Goal: Task Accomplishment & Management: Complete application form

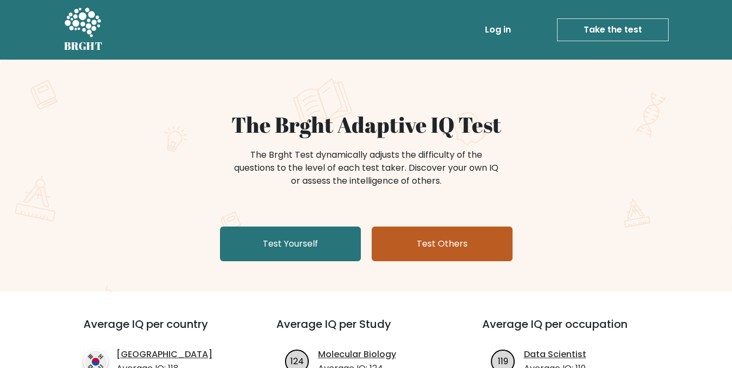
scroll to position [54, 0]
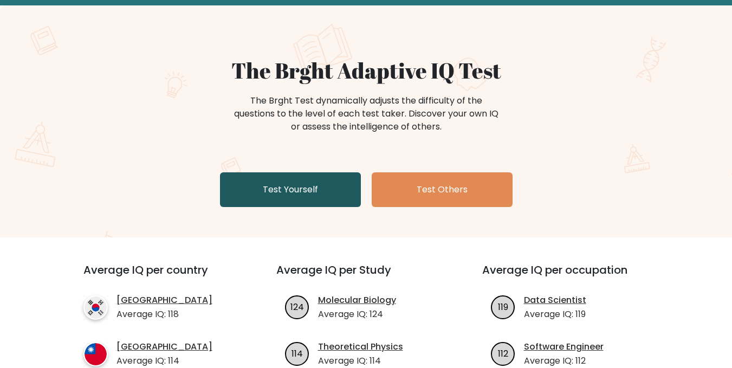
click at [304, 183] on link "Test Yourself" at bounding box center [290, 189] width 141 height 35
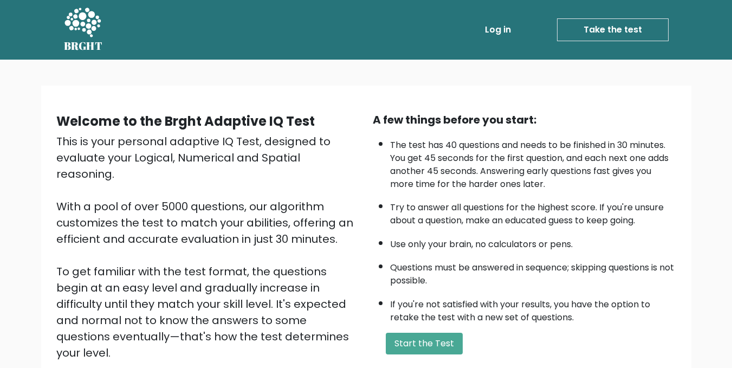
scroll to position [54, 0]
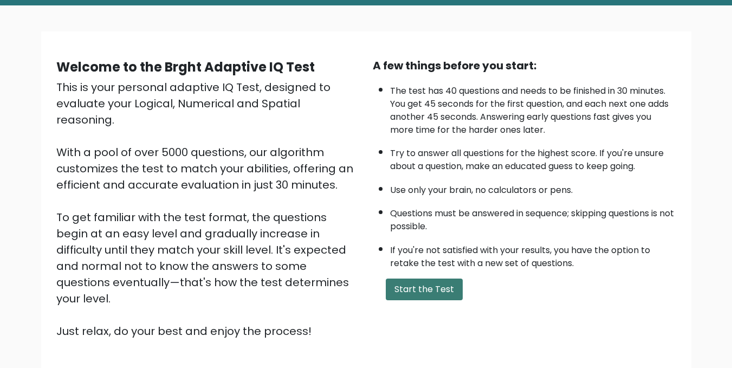
click at [422, 293] on button "Start the Test" at bounding box center [424, 289] width 77 height 22
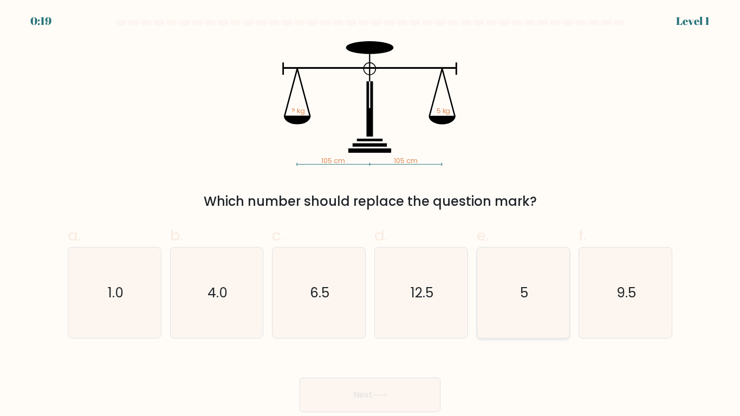
click at [519, 293] on icon "5" at bounding box center [523, 293] width 90 height 90
click at [371, 215] on input "e. 5" at bounding box center [370, 211] width 1 height 7
radio input "true"
click at [408, 367] on button "Next" at bounding box center [370, 395] width 141 height 35
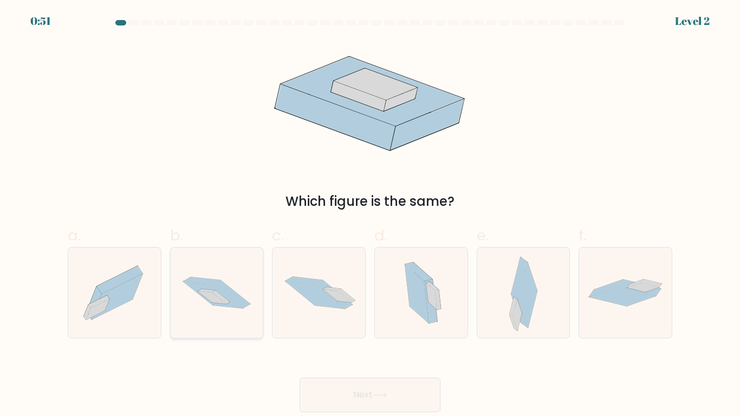
click at [216, 296] on icon at bounding box center [221, 297] width 18 height 14
click at [370, 215] on input "b." at bounding box center [370, 211] width 1 height 7
radio input "true"
click at [361, 367] on button "Next" at bounding box center [370, 395] width 141 height 35
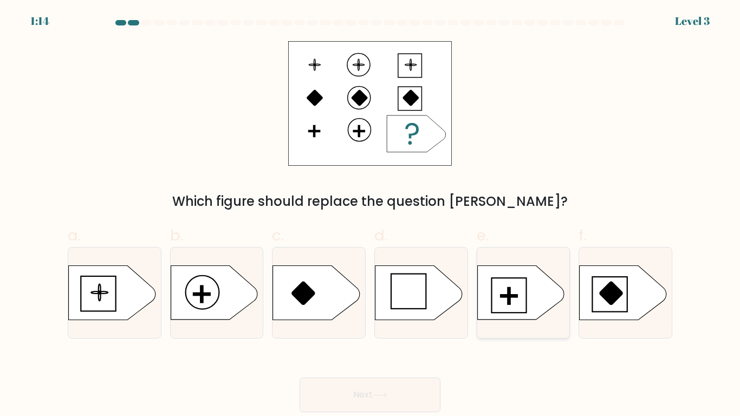
click at [510, 297] on rect at bounding box center [509, 296] width 2 height 17
click at [371, 215] on input "e." at bounding box center [370, 211] width 1 height 7
radio input "true"
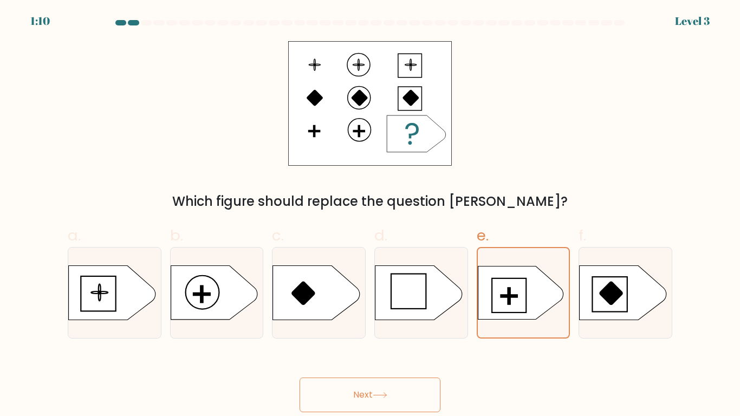
click at [372, 367] on button "Next" at bounding box center [370, 395] width 141 height 35
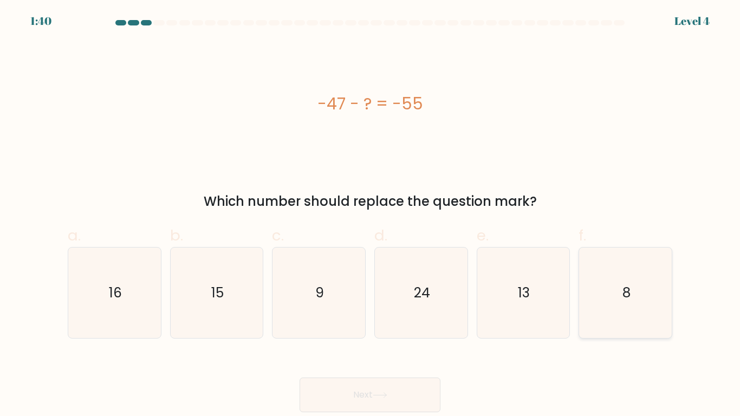
click at [615, 288] on icon "8" at bounding box center [625, 293] width 90 height 90
click at [371, 215] on input "f. 8" at bounding box center [370, 211] width 1 height 7
radio input "true"
click at [405, 367] on button "Next" at bounding box center [370, 395] width 141 height 35
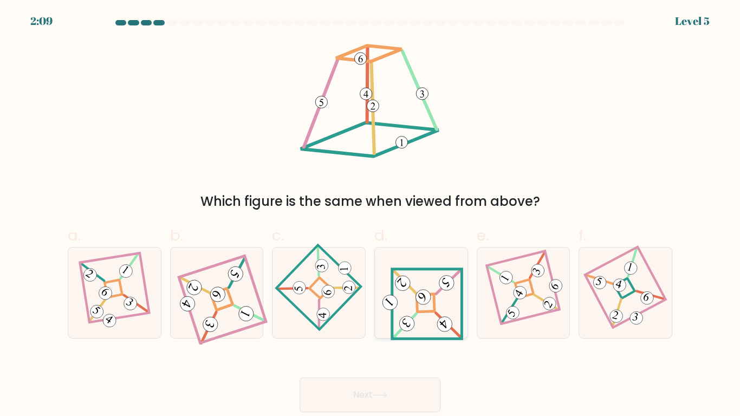
click at [428, 290] on icon at bounding box center [421, 292] width 84 height 73
click at [371, 215] on input "d." at bounding box center [370, 211] width 1 height 7
radio input "true"
click at [351, 367] on button "Next" at bounding box center [370, 395] width 141 height 35
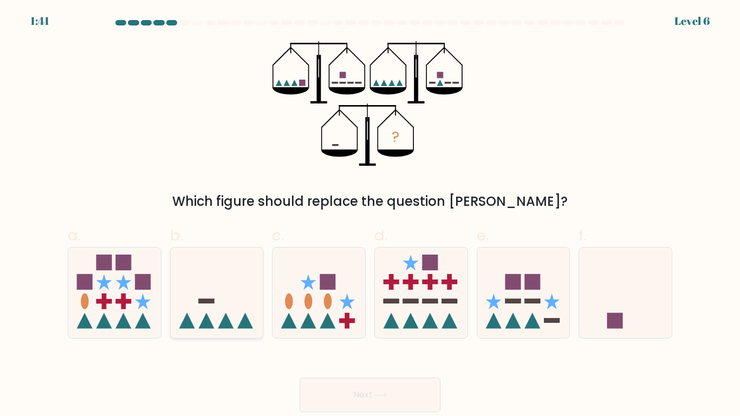
click at [219, 291] on icon at bounding box center [217, 293] width 93 height 76
click at [370, 215] on input "b." at bounding box center [370, 211] width 1 height 7
radio input "true"
click at [347, 367] on button "Next" at bounding box center [370, 395] width 141 height 35
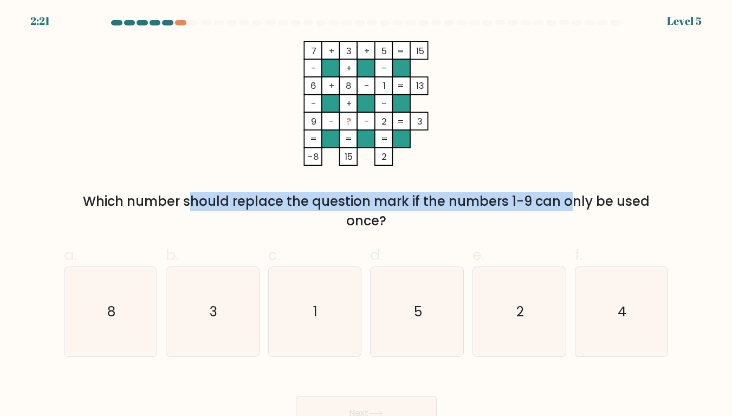
drag, startPoint x: 89, startPoint y: 206, endPoint x: 482, endPoint y: 209, distance: 392.7
click at [482, 209] on div "Which number should replace the question mark if the numbers 1-9 can only be us…" at bounding box center [366, 211] width 592 height 39
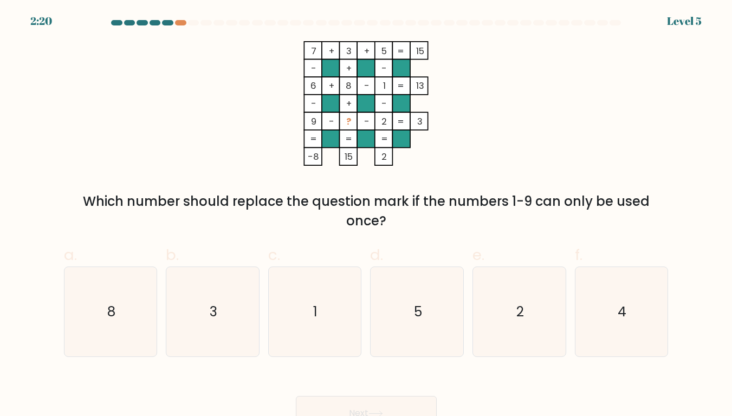
click at [441, 223] on div "Which number should replace the question mark if the numbers 1-9 can only be us…" at bounding box center [366, 211] width 592 height 39
click at [419, 321] on text "5" at bounding box center [418, 311] width 8 height 19
click at [367, 215] on input "d. 5" at bounding box center [366, 211] width 1 height 7
radio input "true"
click at [614, 322] on icon "4" at bounding box center [621, 312] width 90 height 90
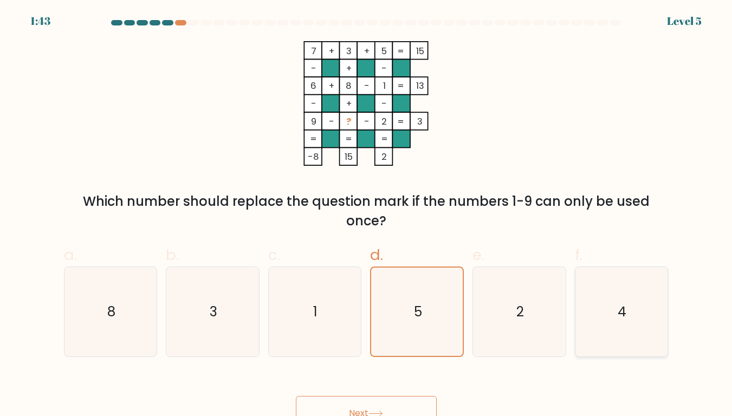
click at [367, 215] on input "f. 4" at bounding box center [366, 211] width 1 height 7
radio input "true"
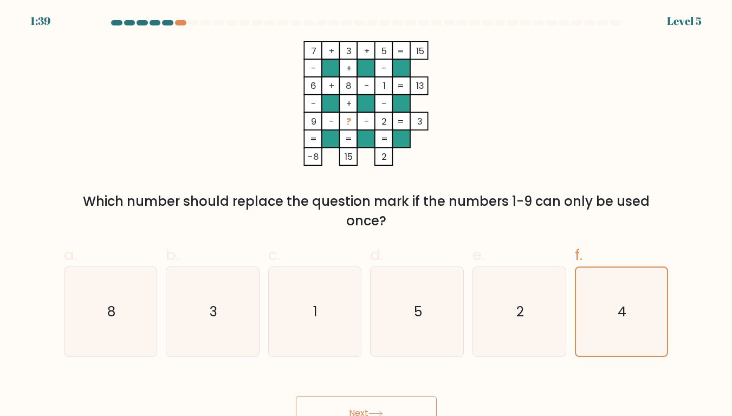
click at [355, 367] on button "Next" at bounding box center [366, 413] width 141 height 35
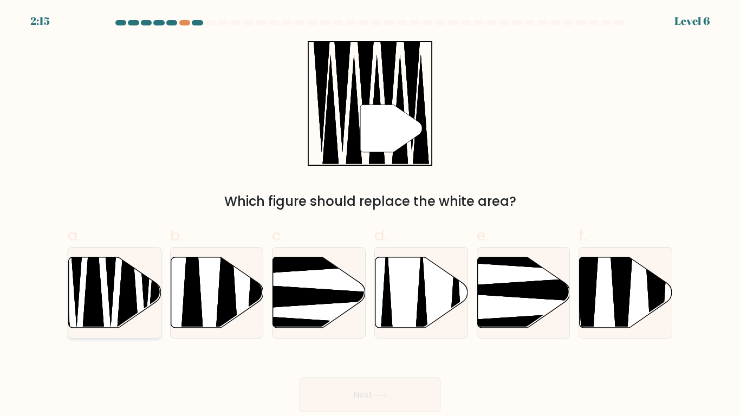
drag, startPoint x: 126, startPoint y: 297, endPoint x: 135, endPoint y: 288, distance: 13.0
click at [140, 286] on icon at bounding box center [114, 293] width 93 height 72
click at [370, 215] on input "a." at bounding box center [370, 211] width 1 height 7
radio input "true"
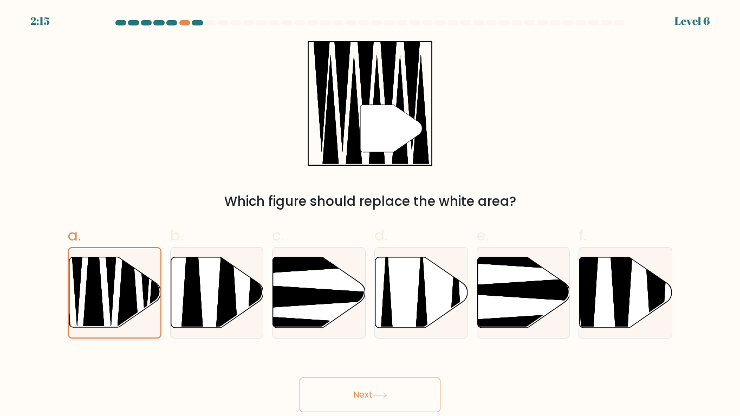
click at [124, 291] on icon at bounding box center [127, 263] width 23 height 161
click at [370, 215] on input "a." at bounding box center [370, 211] width 1 height 7
click at [327, 367] on button "Next" at bounding box center [370, 395] width 141 height 35
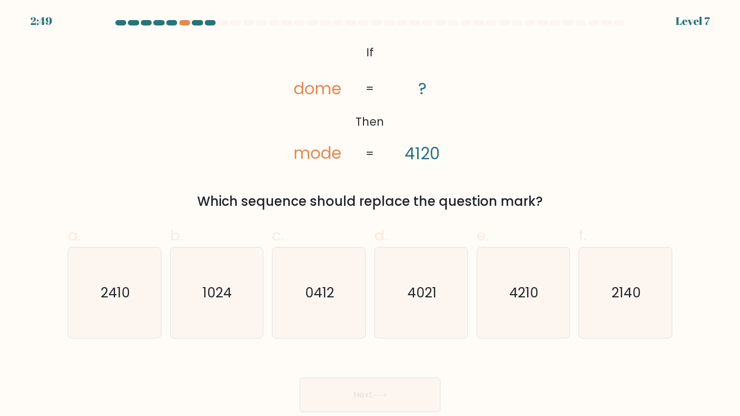
click at [298, 90] on tspan "dome" at bounding box center [318, 88] width 48 height 22
click at [327, 154] on tspan "mode" at bounding box center [318, 153] width 48 height 22
click at [428, 152] on tspan "4120" at bounding box center [422, 153] width 35 height 22
click at [300, 150] on tspan "mode" at bounding box center [318, 153] width 48 height 22
click at [300, 151] on tspan "mode" at bounding box center [318, 153] width 48 height 22
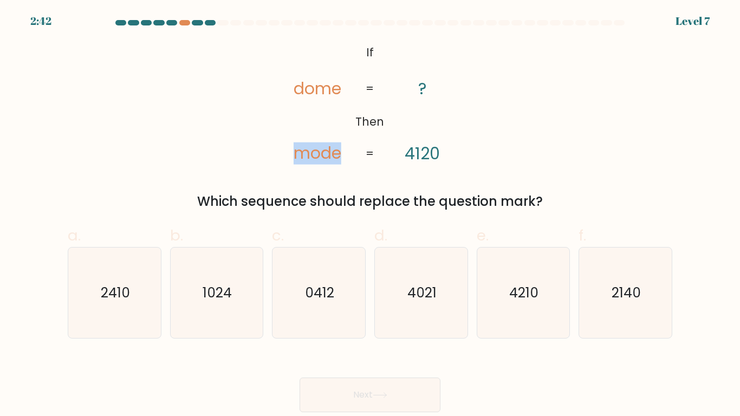
click at [303, 148] on tspan "mode" at bounding box center [318, 153] width 48 height 22
click at [293, 88] on icon "@import url('https://fonts.googleapis.com/css?family=Abril+Fatface:400,100,100i…" at bounding box center [370, 103] width 203 height 125
click at [308, 89] on tspan "dome" at bounding box center [318, 88] width 48 height 22
click at [321, 89] on tspan "dome" at bounding box center [318, 88] width 48 height 22
click at [304, 155] on tspan "mode" at bounding box center [318, 153] width 48 height 22
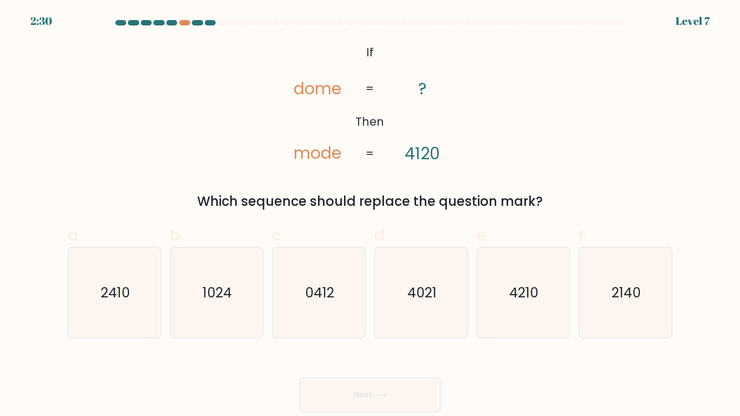
click at [333, 92] on tspan "dome" at bounding box center [318, 88] width 48 height 22
click at [641, 288] on icon "2140" at bounding box center [625, 293] width 90 height 90
click at [371, 215] on input "f. 2140" at bounding box center [370, 211] width 1 height 7
radio input "true"
click at [395, 367] on button "Next" at bounding box center [370, 395] width 141 height 35
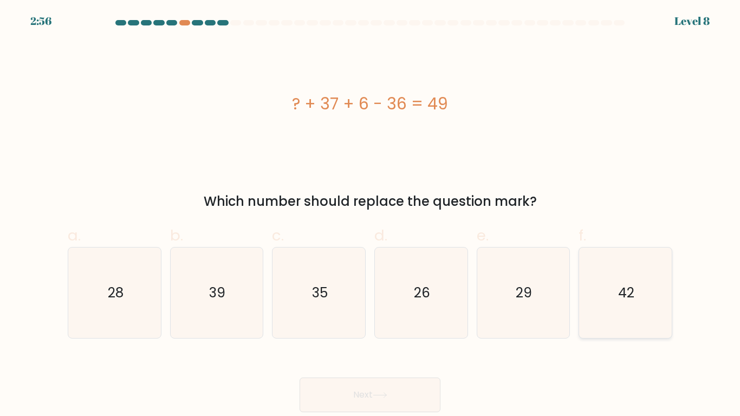
click at [630, 295] on text "42" at bounding box center [626, 292] width 16 height 19
click at [371, 215] on input "f. 42" at bounding box center [370, 211] width 1 height 7
radio input "true"
click at [384, 367] on icon at bounding box center [380, 395] width 15 height 6
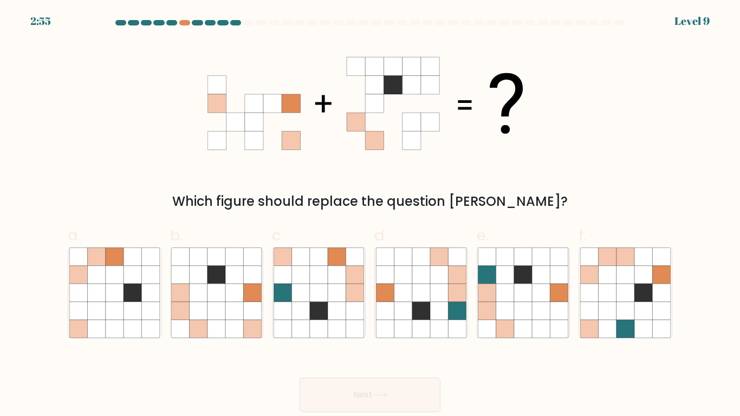
drag, startPoint x: 247, startPoint y: 108, endPoint x: 372, endPoint y: 116, distance: 125.4
click at [372, 116] on 1 at bounding box center [365, 103] width 316 height 93
click at [360, 77] on icon at bounding box center [356, 85] width 18 height 18
click at [353, 103] on icon at bounding box center [356, 103] width 18 height 18
click at [347, 137] on icon at bounding box center [356, 141] width 18 height 18
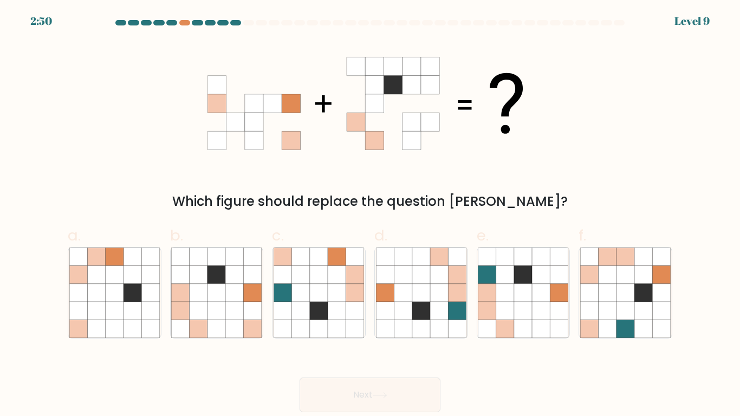
click at [378, 126] on icon at bounding box center [375, 122] width 18 height 18
click at [401, 126] on icon at bounding box center [393, 122] width 18 height 18
click at [432, 107] on icon at bounding box center [430, 103] width 18 height 18
click at [426, 141] on icon at bounding box center [430, 141] width 18 height 18
click at [237, 309] on icon at bounding box center [235, 311] width 18 height 18
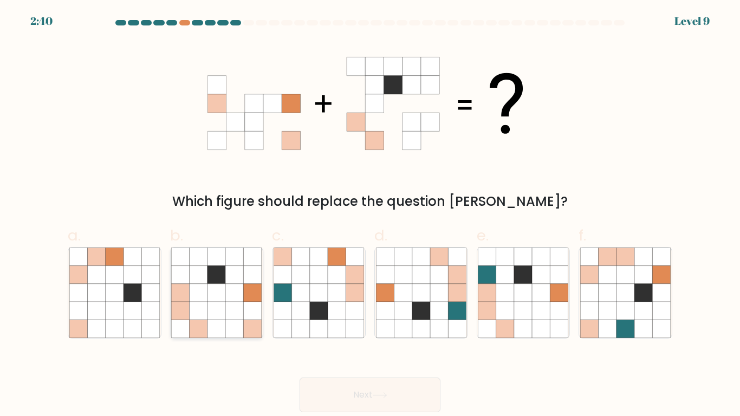
click at [370, 215] on input "b." at bounding box center [370, 211] width 1 height 7
radio input "true"
click at [360, 367] on button "Next" at bounding box center [370, 395] width 141 height 35
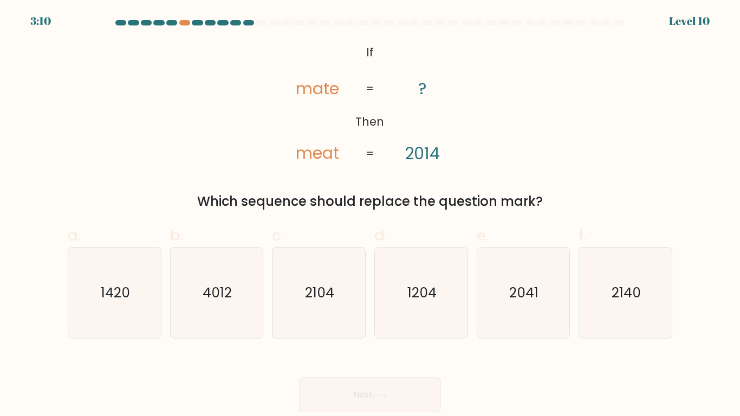
click at [298, 92] on tspan "mate" at bounding box center [317, 88] width 43 height 22
click at [308, 99] on tspan "mate" at bounding box center [317, 88] width 43 height 22
drag, startPoint x: 308, startPoint y: 87, endPoint x: 369, endPoint y: 117, distance: 68.1
click at [308, 88] on tspan "mate" at bounding box center [317, 88] width 43 height 22
click at [306, 295] on text "2104" at bounding box center [319, 292] width 29 height 19
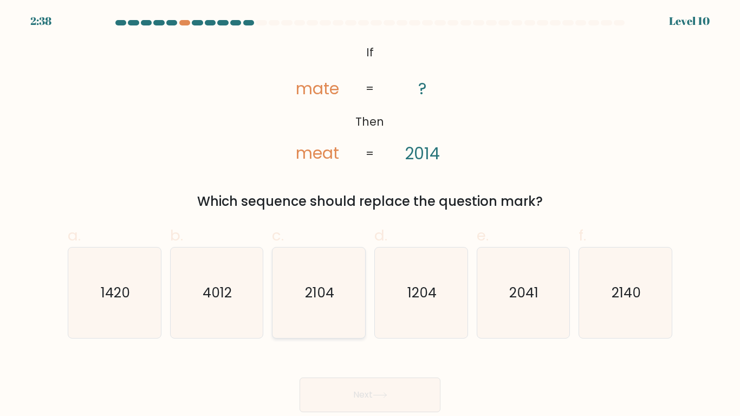
click at [370, 215] on input "c. 2104" at bounding box center [370, 211] width 1 height 7
radio input "true"
click at [635, 303] on icon "2140" at bounding box center [625, 293] width 90 height 90
click at [371, 215] on input "f. 2140" at bounding box center [370, 211] width 1 height 7
radio input "true"
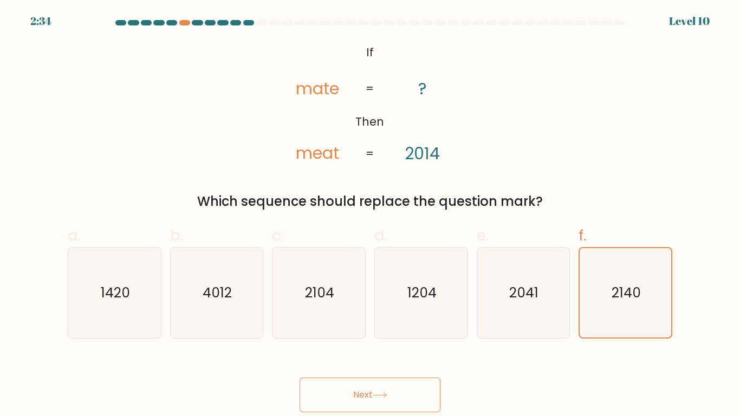
click at [388, 367] on button "Next" at bounding box center [370, 395] width 141 height 35
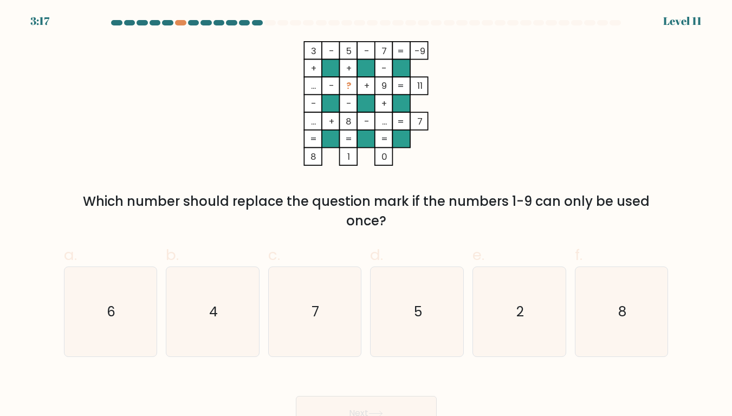
drag, startPoint x: 97, startPoint y: 205, endPoint x: 450, endPoint y: 223, distance: 353.7
click at [450, 223] on div "Which number should replace the question mark if the numbers 1-9 can only be us…" at bounding box center [366, 211] width 592 height 39
click at [452, 229] on div "Which number should replace the question mark if the numbers 1-9 can only be us…" at bounding box center [366, 211] width 592 height 39
click at [351, 90] on tspan "?" at bounding box center [348, 86] width 5 height 12
click at [350, 86] on tspan "?" at bounding box center [348, 86] width 5 height 12
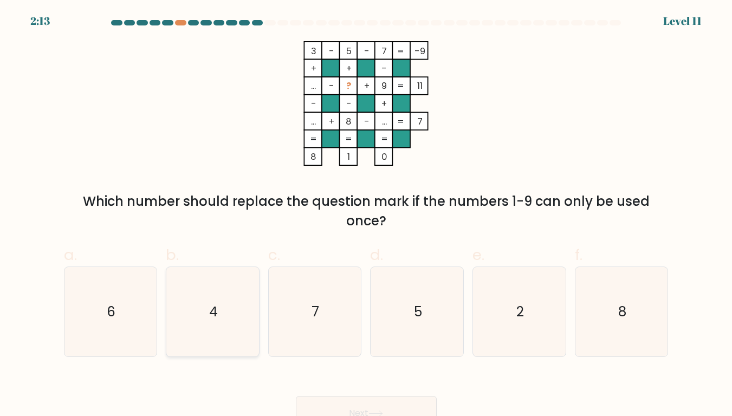
click at [249, 303] on icon "4" at bounding box center [213, 312] width 90 height 90
click at [366, 215] on input "b. 4" at bounding box center [366, 211] width 1 height 7
radio input "true"
click at [376, 367] on icon at bounding box center [375, 414] width 15 height 6
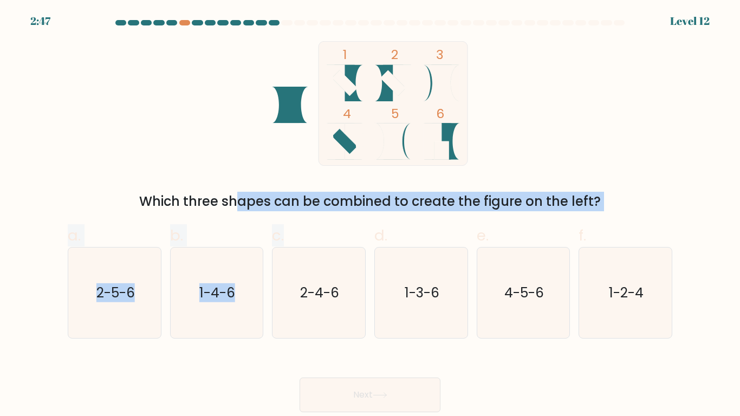
drag, startPoint x: 142, startPoint y: 207, endPoint x: 329, endPoint y: 212, distance: 186.4
click at [328, 212] on form at bounding box center [370, 216] width 740 height 392
click at [334, 211] on div "Which three shapes can be combined to create the figure on the left?" at bounding box center [370, 202] width 592 height 20
click at [633, 198] on div "Which three shapes can be combined to create the figure on the left?" at bounding box center [370, 202] width 592 height 20
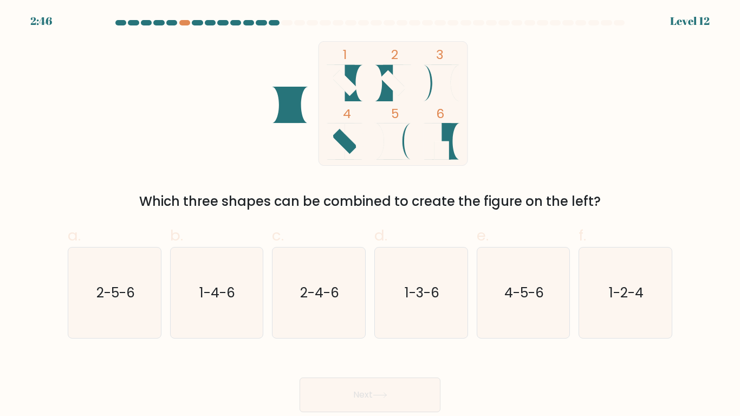
click at [533, 154] on div "1 2 3 4 5 6 Which three shapes can be combined to create the figure on the left?" at bounding box center [370, 126] width 618 height 170
click at [635, 302] on text "1-2-4" at bounding box center [626, 292] width 35 height 19
click at [371, 215] on input "f. 1-2-4" at bounding box center [370, 211] width 1 height 7
radio input "true"
click at [399, 367] on button "Next" at bounding box center [370, 395] width 141 height 35
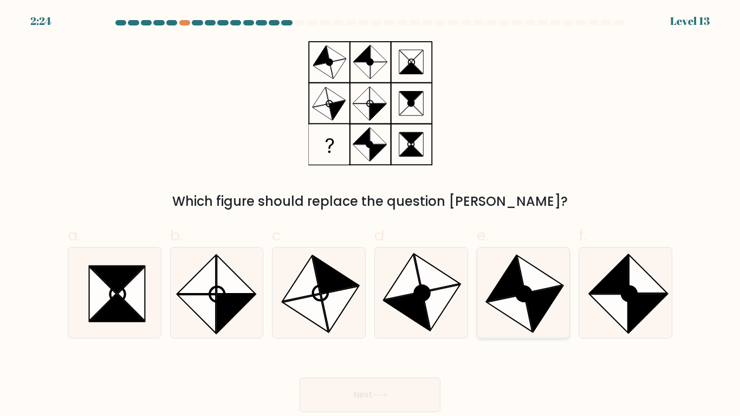
click at [509, 298] on icon at bounding box center [510, 312] width 46 height 37
click at [371, 215] on input "e." at bounding box center [370, 211] width 1 height 7
radio input "true"
click at [625, 304] on icon at bounding box center [608, 313] width 38 height 38
click at [371, 215] on input "f." at bounding box center [370, 211] width 1 height 7
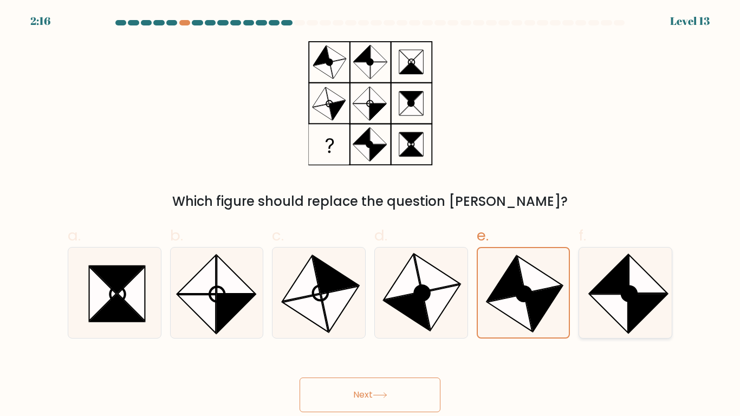
radio input "true"
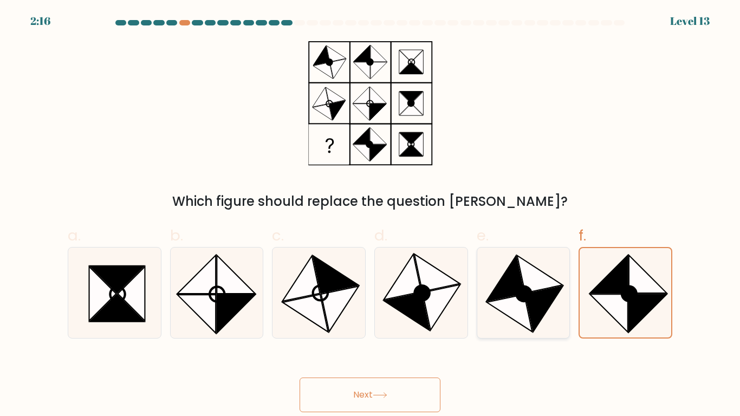
click at [544, 308] on icon at bounding box center [543, 309] width 37 height 46
click at [371, 215] on input "e." at bounding box center [370, 211] width 1 height 7
radio input "true"
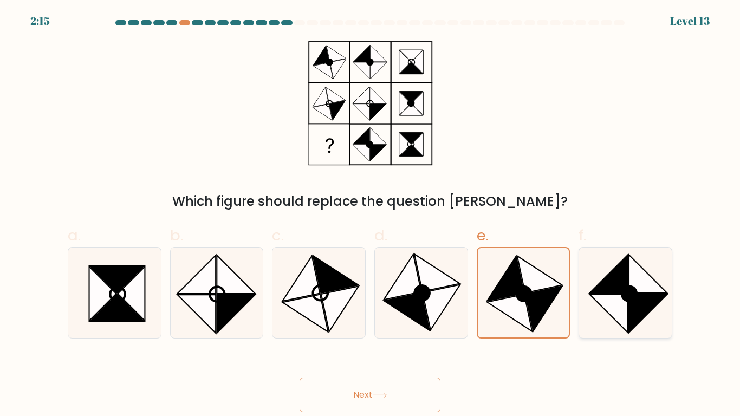
click at [607, 307] on icon at bounding box center [608, 313] width 38 height 38
click at [371, 215] on input "f." at bounding box center [370, 211] width 1 height 7
radio input "true"
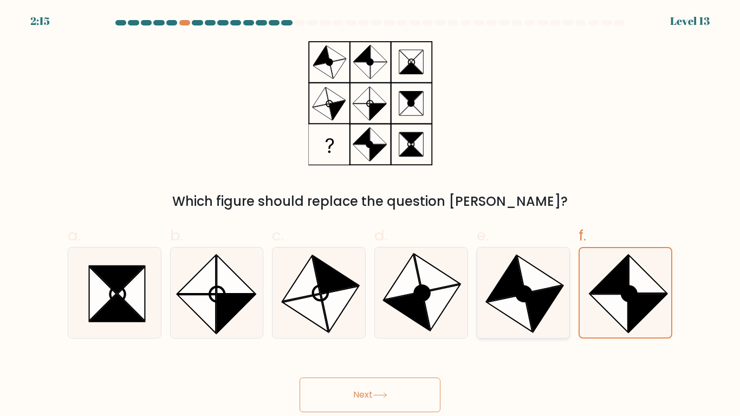
click at [549, 303] on icon at bounding box center [543, 309] width 37 height 46
click at [371, 215] on input "e." at bounding box center [370, 211] width 1 height 7
radio input "true"
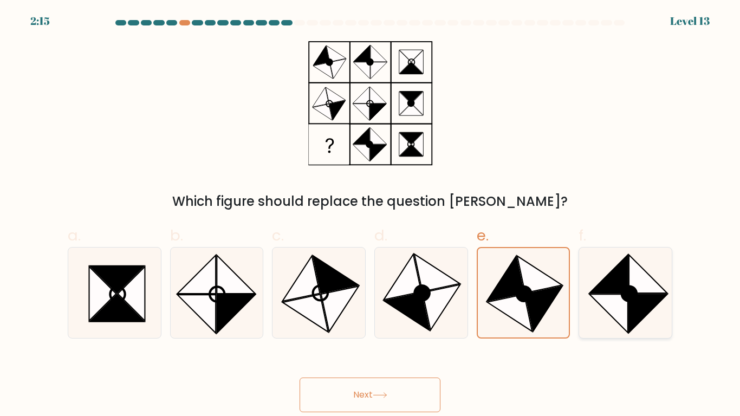
click at [622, 301] on icon at bounding box center [608, 313] width 38 height 38
click at [371, 215] on input "f." at bounding box center [370, 211] width 1 height 7
radio input "true"
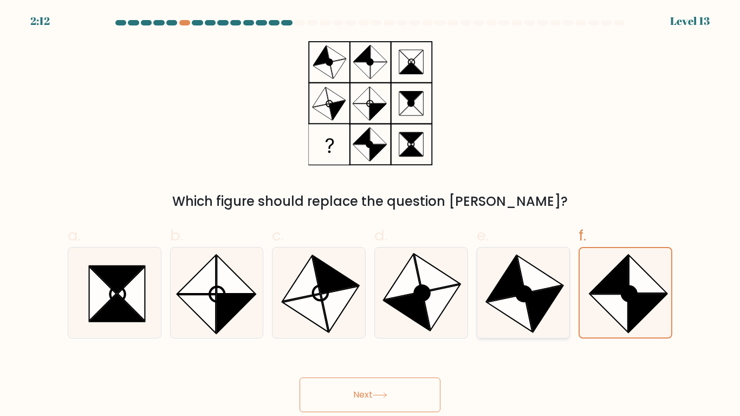
click at [524, 307] on icon at bounding box center [510, 312] width 46 height 37
click at [371, 215] on input "e." at bounding box center [370, 211] width 1 height 7
radio input "true"
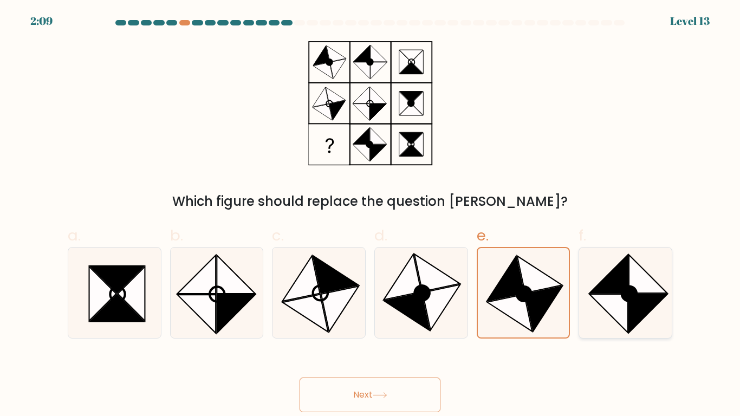
click at [618, 297] on icon at bounding box center [608, 313] width 38 height 38
click at [371, 215] on input "f." at bounding box center [370, 211] width 1 height 7
radio input "true"
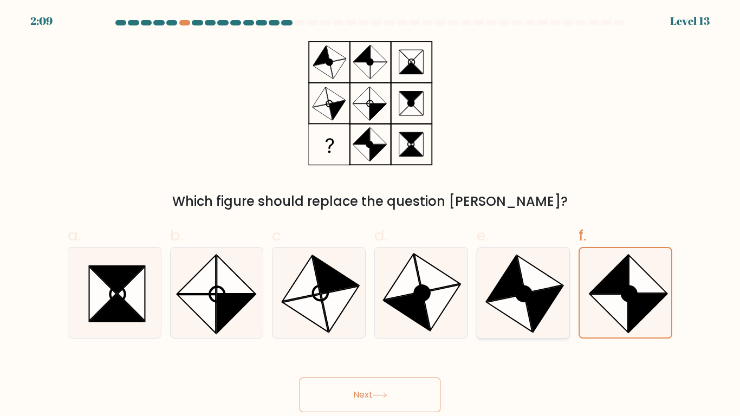
click at [569, 297] on div at bounding box center [524, 293] width 94 height 92
click at [371, 215] on input "e." at bounding box center [370, 211] width 1 height 7
radio input "true"
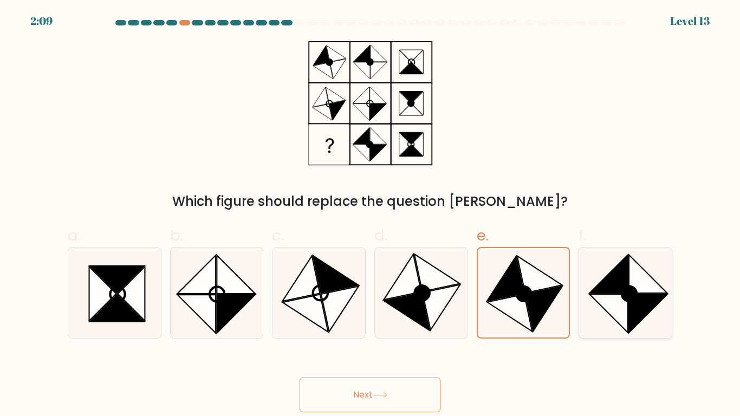
click at [603, 300] on icon at bounding box center [608, 313] width 38 height 38
click at [371, 215] on input "f." at bounding box center [370, 211] width 1 height 7
radio input "true"
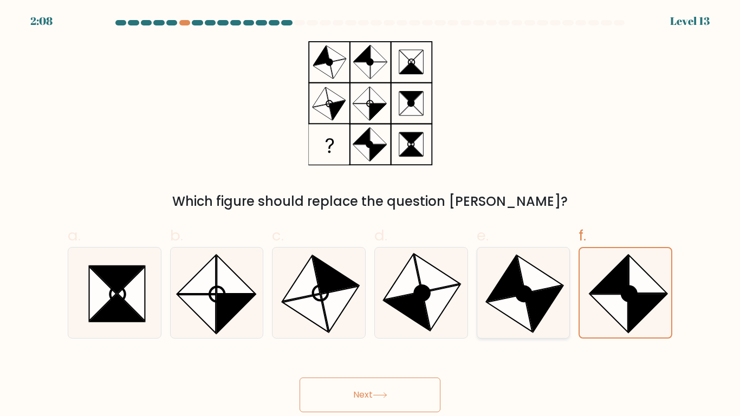
click at [531, 294] on circle at bounding box center [524, 293] width 21 height 21
click at [371, 215] on input "e." at bounding box center [370, 211] width 1 height 7
radio input "true"
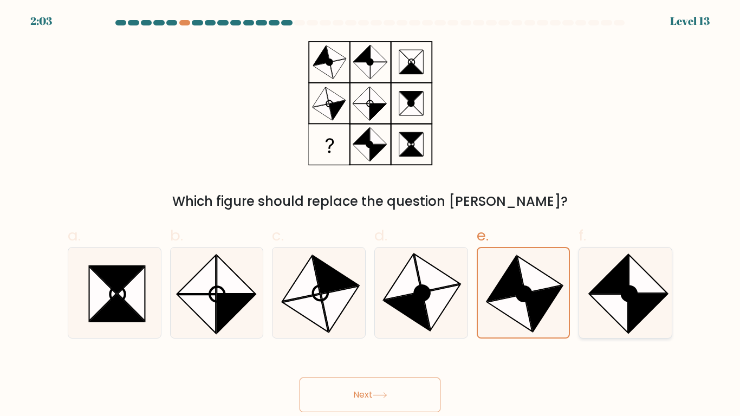
click at [616, 307] on icon at bounding box center [608, 313] width 38 height 38
click at [371, 215] on input "f." at bounding box center [370, 211] width 1 height 7
radio input "true"
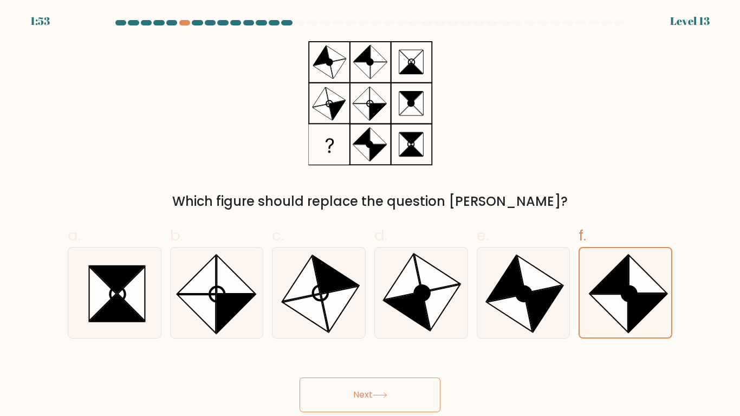
click at [387, 367] on icon at bounding box center [380, 395] width 15 height 6
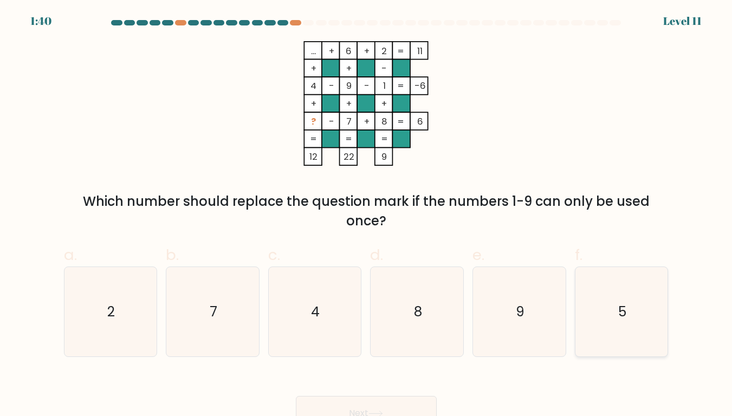
click at [618, 335] on icon "5" at bounding box center [621, 312] width 90 height 90
click at [367, 215] on input "f. 5" at bounding box center [366, 211] width 1 height 7
radio input "true"
click at [405, 367] on button "Next" at bounding box center [366, 413] width 141 height 35
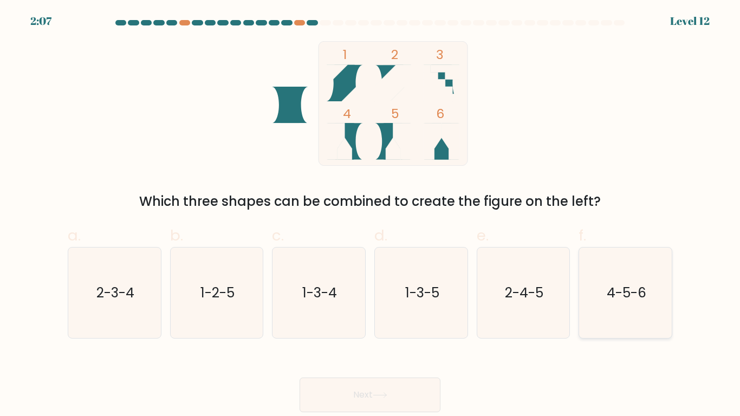
click at [629, 300] on text "4-5-6" at bounding box center [627, 292] width 40 height 19
click at [371, 215] on input "f. 4-5-6" at bounding box center [370, 211] width 1 height 7
radio input "true"
click at [411, 367] on button "Next" at bounding box center [370, 395] width 141 height 35
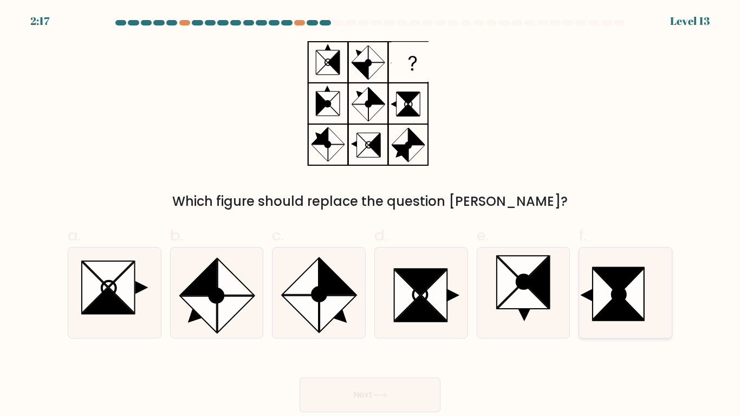
click at [598, 308] on icon at bounding box center [605, 293] width 25 height 51
click at [371, 215] on input "f." at bounding box center [370, 211] width 1 height 7
radio input "true"
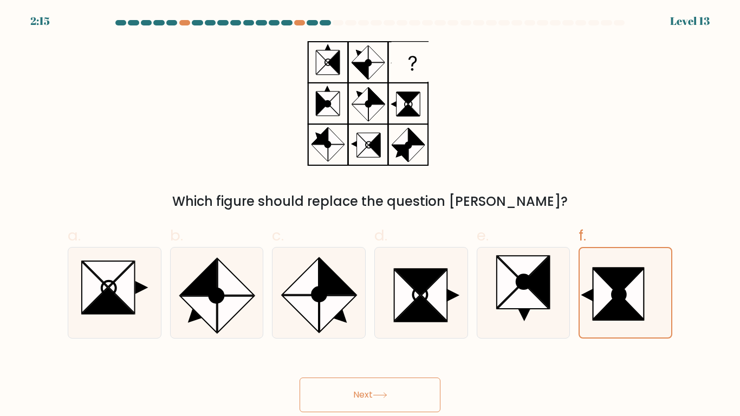
click at [396, 367] on button "Next" at bounding box center [370, 395] width 141 height 35
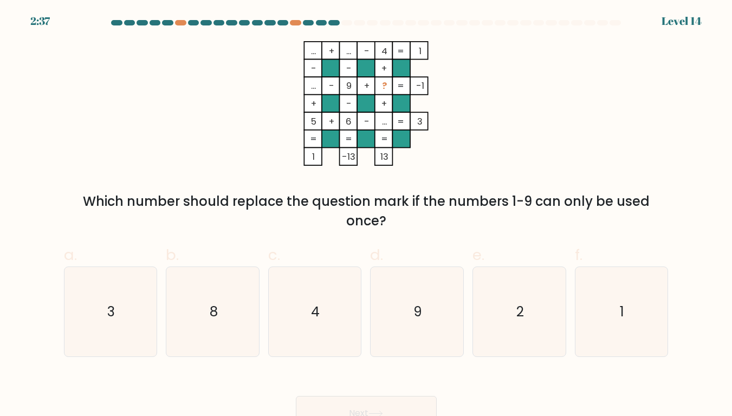
click at [378, 86] on rect at bounding box center [384, 86] width 18 height 18
click at [384, 86] on tspan "?" at bounding box center [384, 86] width 5 height 12
click at [382, 87] on tspan "?" at bounding box center [384, 86] width 5 height 12
click at [629, 313] on icon "1" at bounding box center [621, 312] width 90 height 90
click at [367, 215] on input "f. 1" at bounding box center [366, 211] width 1 height 7
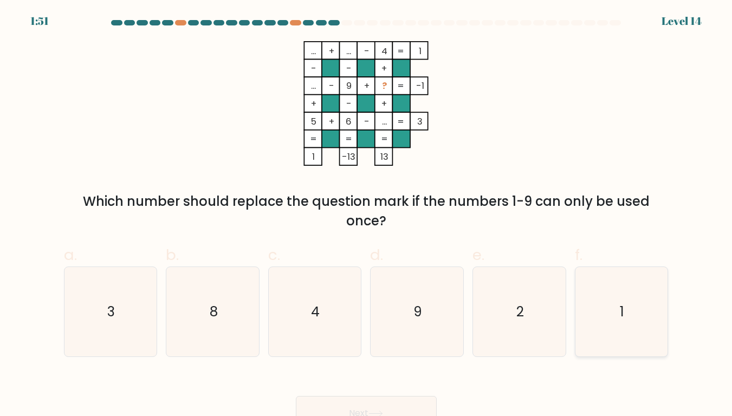
radio input "true"
click at [384, 367] on button "Next" at bounding box center [366, 413] width 141 height 35
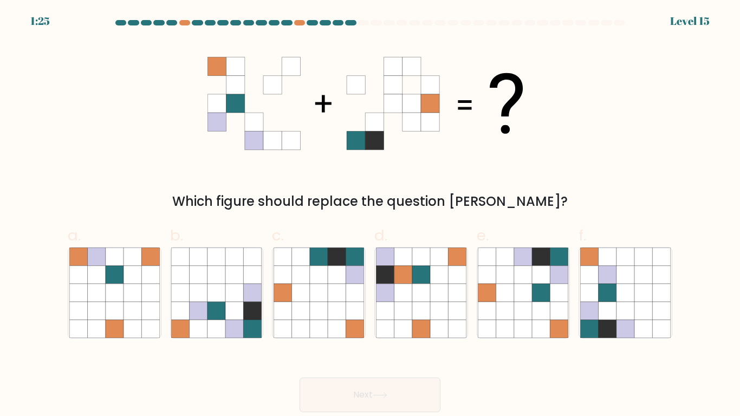
drag, startPoint x: 465, startPoint y: 119, endPoint x: 490, endPoint y: 88, distance: 39.7
click at [469, 113] on icon at bounding box center [369, 103] width 325 height 125
drag, startPoint x: 490, startPoint y: 88, endPoint x: 592, endPoint y: 70, distance: 103.4
click at [495, 87] on icon at bounding box center [506, 103] width 33 height 61
click at [281, 298] on icon at bounding box center [283, 293] width 18 height 18
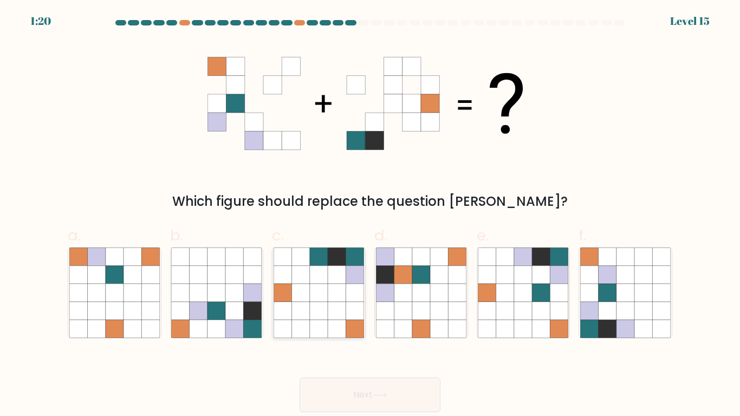
click at [370, 215] on input "c." at bounding box center [370, 211] width 1 height 7
radio input "true"
click at [280, 297] on icon at bounding box center [283, 293] width 18 height 18
click at [370, 215] on input "c." at bounding box center [370, 211] width 1 height 7
click at [523, 310] on icon at bounding box center [523, 311] width 18 height 18
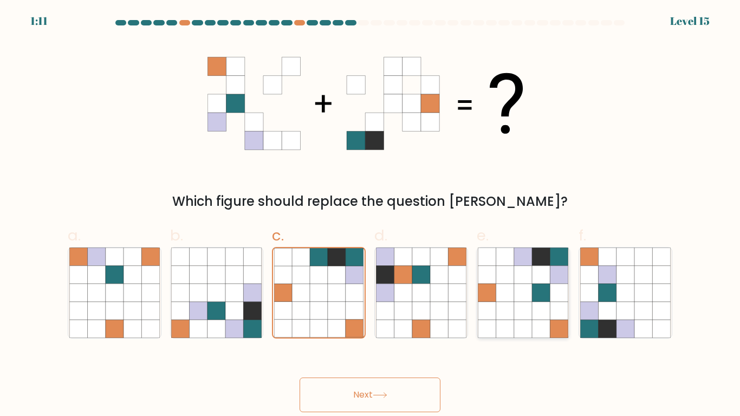
click at [371, 215] on input "e." at bounding box center [370, 211] width 1 height 7
radio input "true"
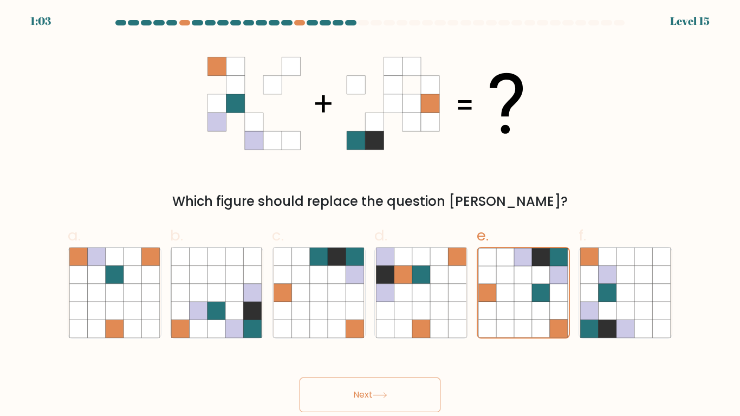
click at [404, 367] on button "Next" at bounding box center [370, 395] width 141 height 35
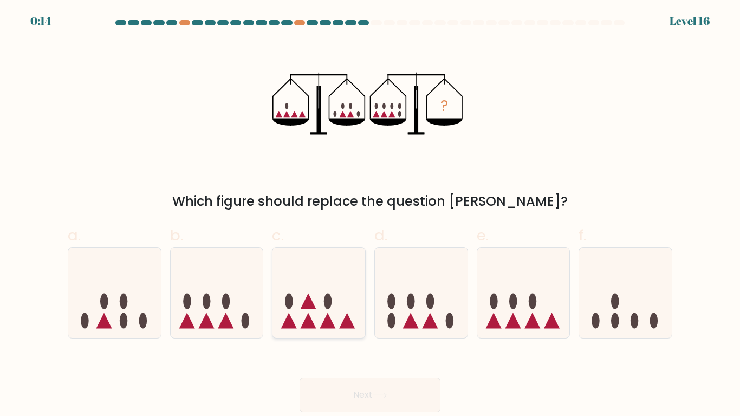
click at [324, 312] on icon at bounding box center [318, 293] width 93 height 76
click at [370, 215] on input "c." at bounding box center [370, 211] width 1 height 7
radio input "true"
click at [413, 367] on button "Next" at bounding box center [370, 395] width 141 height 35
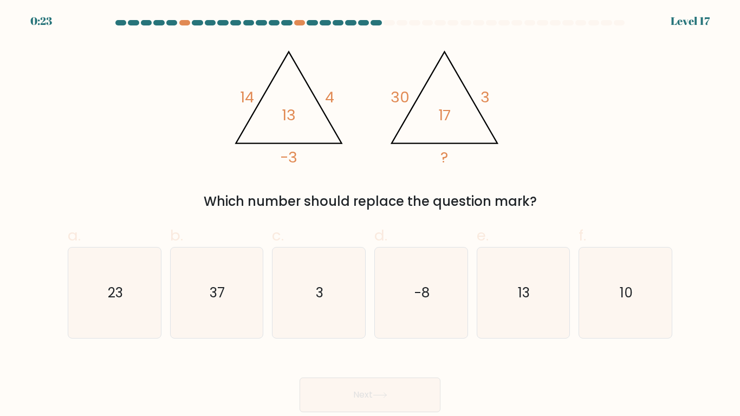
click at [327, 107] on tspan "4" at bounding box center [329, 97] width 9 height 21
click at [244, 105] on tspan "14" at bounding box center [247, 97] width 14 height 21
click at [420, 303] on icon "-8" at bounding box center [421, 293] width 90 height 90
click at [371, 215] on input "d. -8" at bounding box center [370, 211] width 1 height 7
radio input "true"
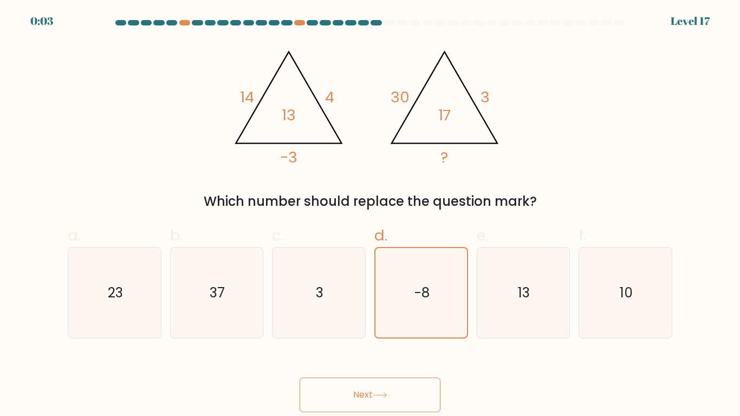
click at [382, 367] on button "Next" at bounding box center [370, 395] width 141 height 35
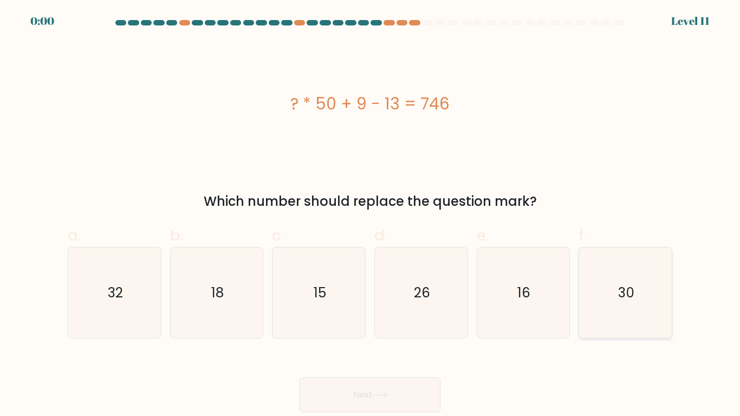
click at [615, 290] on icon "30" at bounding box center [625, 293] width 90 height 90
click at [371, 215] on input "f. 30" at bounding box center [370, 211] width 1 height 7
radio input "true"
click at [423, 388] on div "Next" at bounding box center [370, 382] width 618 height 61
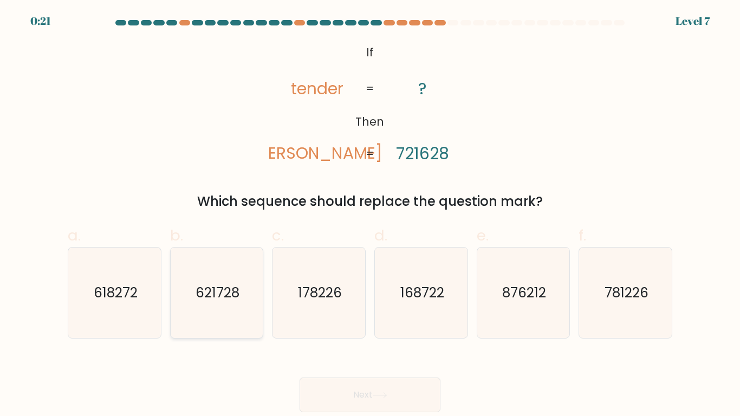
click at [189, 297] on icon "621728" at bounding box center [216, 293] width 90 height 90
click at [370, 215] on input "b. 621728" at bounding box center [370, 211] width 1 height 7
radio input "true"
drag, startPoint x: 361, startPoint y: 389, endPoint x: 362, endPoint y: 381, distance: 7.7
click at [361, 388] on button "Next" at bounding box center [370, 395] width 141 height 35
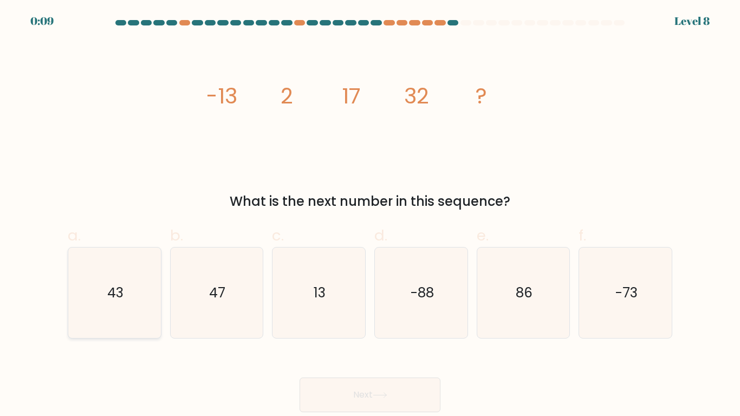
click at [130, 315] on icon "43" at bounding box center [114, 293] width 90 height 90
click at [370, 215] on input "a. 43" at bounding box center [370, 211] width 1 height 7
radio input "true"
click at [320, 316] on icon "13" at bounding box center [319, 293] width 90 height 90
click at [370, 215] on input "c. 13" at bounding box center [370, 211] width 1 height 7
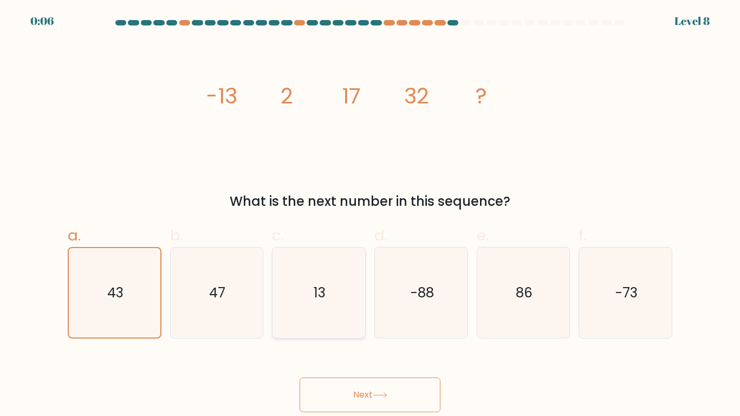
radio input "true"
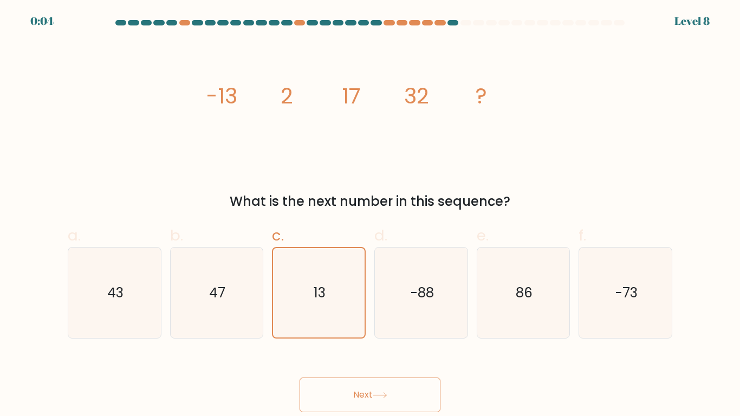
click at [329, 391] on button "Next" at bounding box center [370, 395] width 141 height 35
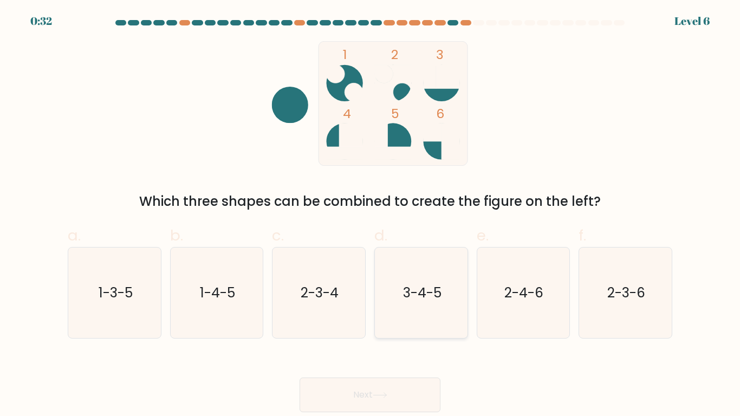
click at [413, 294] on text "3-4-5" at bounding box center [421, 292] width 38 height 19
click at [371, 215] on input "d. 3-4-5" at bounding box center [370, 211] width 1 height 7
radio input "true"
click at [398, 382] on button "Next" at bounding box center [370, 395] width 141 height 35
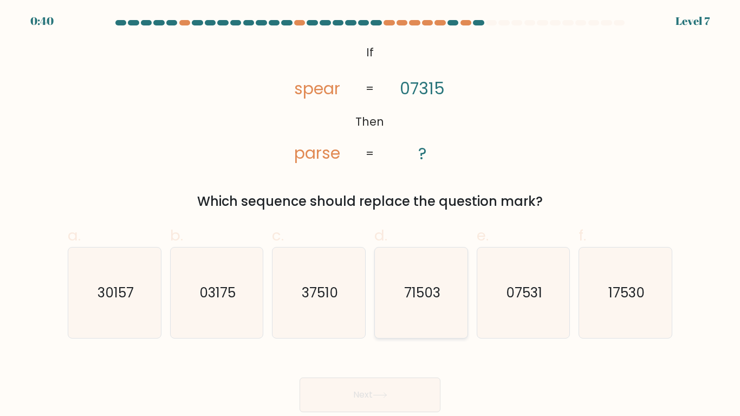
drag, startPoint x: 404, startPoint y: 295, endPoint x: 417, endPoint y: 306, distance: 16.9
click at [417, 306] on icon "71503" at bounding box center [421, 293] width 90 height 90
click at [390, 410] on button "Next" at bounding box center [370, 395] width 141 height 35
click at [421, 306] on icon "71503" at bounding box center [421, 293] width 90 height 90
click at [371, 215] on input "d. 71503" at bounding box center [370, 211] width 1 height 7
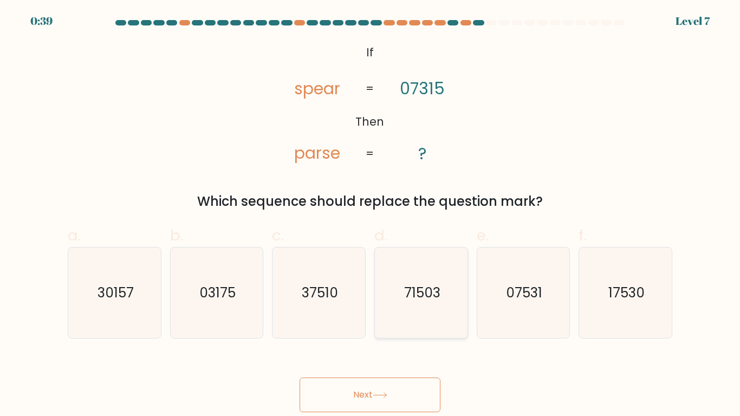
radio input "true"
click at [375, 391] on button "Next" at bounding box center [370, 395] width 141 height 35
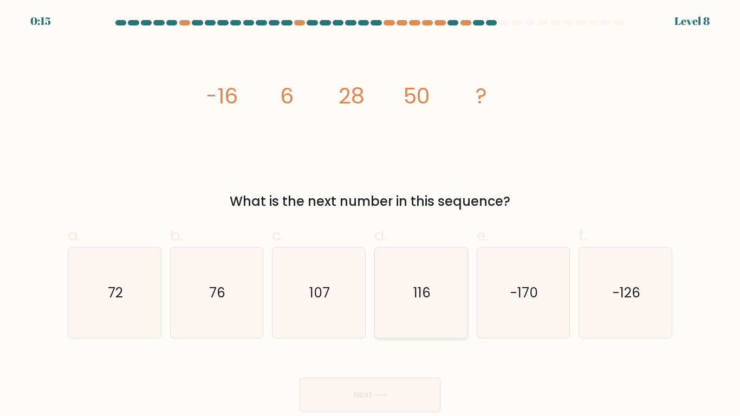
click at [436, 273] on icon "116" at bounding box center [421, 293] width 90 height 90
click at [371, 215] on input "d. 116" at bounding box center [370, 211] width 1 height 7
radio input "true"
drag, startPoint x: 599, startPoint y: 301, endPoint x: 612, endPoint y: 301, distance: 13.0
click at [610, 304] on icon "-126" at bounding box center [625, 293] width 90 height 90
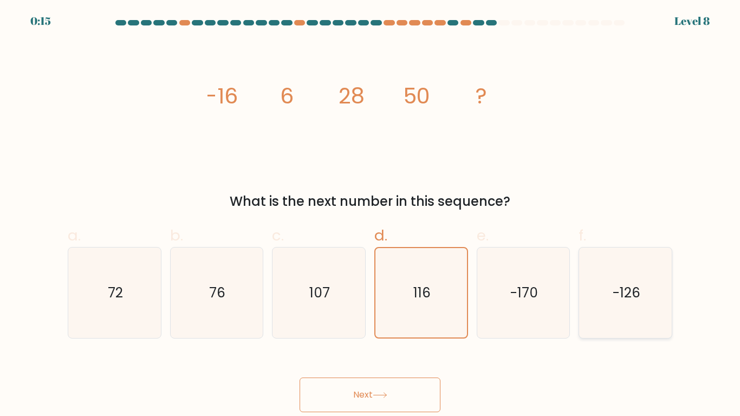
click at [371, 215] on input "f. -126" at bounding box center [370, 211] width 1 height 7
radio input "true"
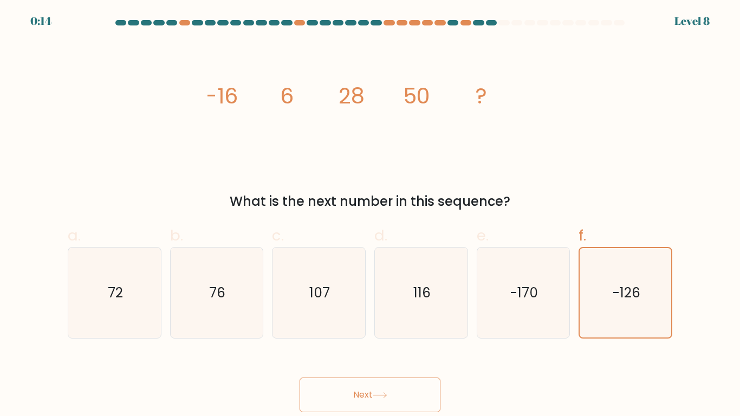
click at [424, 393] on button "Next" at bounding box center [370, 395] width 141 height 35
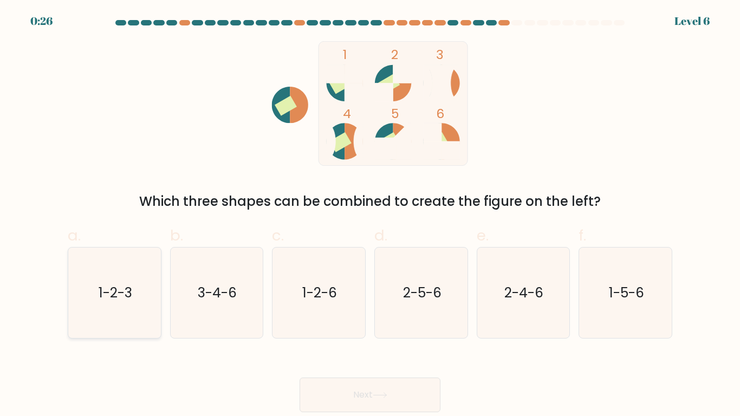
click at [99, 303] on icon "1-2-3" at bounding box center [114, 293] width 90 height 90
click at [370, 215] on input "a. 1-2-3" at bounding box center [370, 211] width 1 height 7
radio input "true"
click at [328, 304] on icon "1-2-6" at bounding box center [319, 293] width 90 height 90
click at [370, 215] on input "c. 1-2-6" at bounding box center [370, 211] width 1 height 7
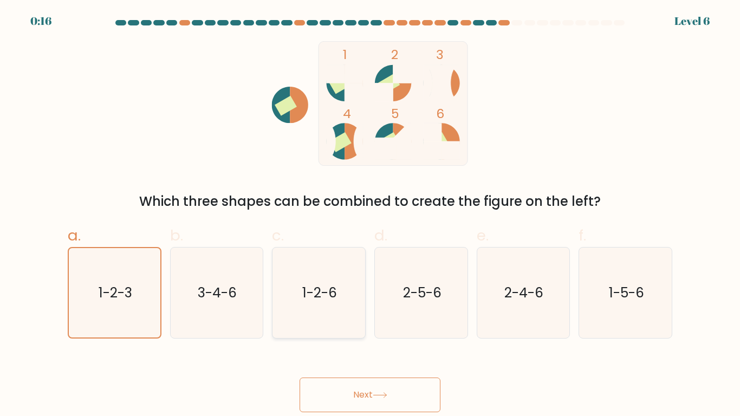
radio input "true"
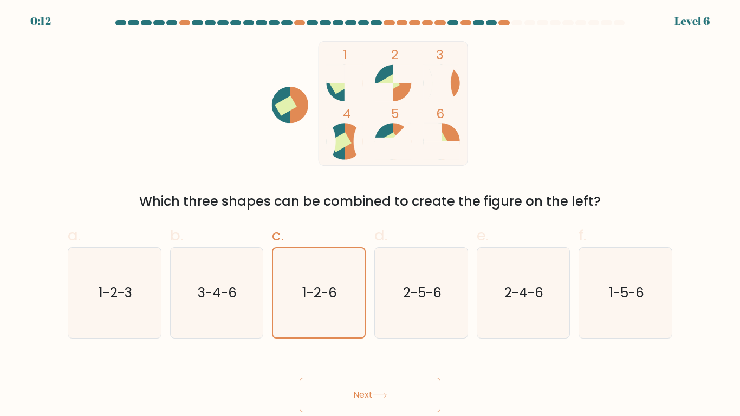
click at [358, 393] on button "Next" at bounding box center [370, 395] width 141 height 35
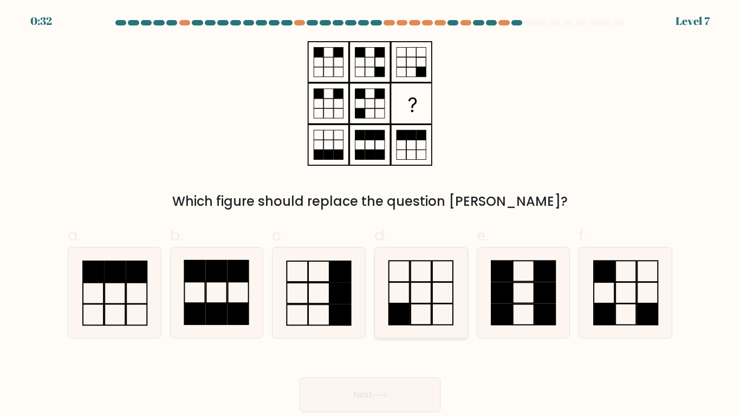
click at [413, 312] on icon at bounding box center [421, 293] width 90 height 90
click at [371, 215] on input "d." at bounding box center [370, 211] width 1 height 7
radio input "true"
click at [382, 404] on button "Next" at bounding box center [370, 395] width 141 height 35
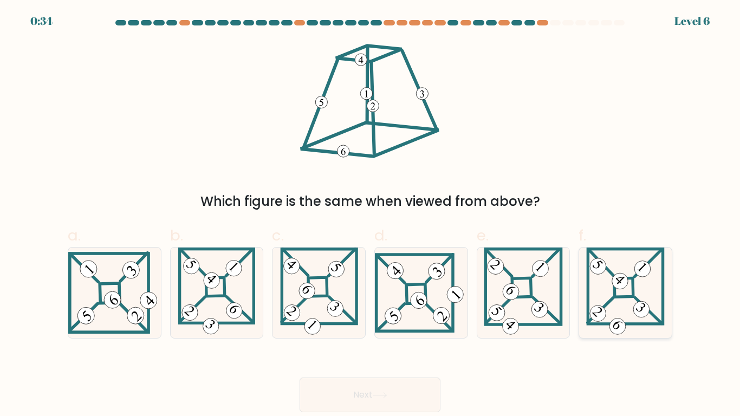
click at [599, 289] on icon at bounding box center [625, 293] width 79 height 90
click at [371, 215] on input "f." at bounding box center [370, 211] width 1 height 7
radio input "true"
click at [373, 401] on button "Next" at bounding box center [370, 395] width 141 height 35
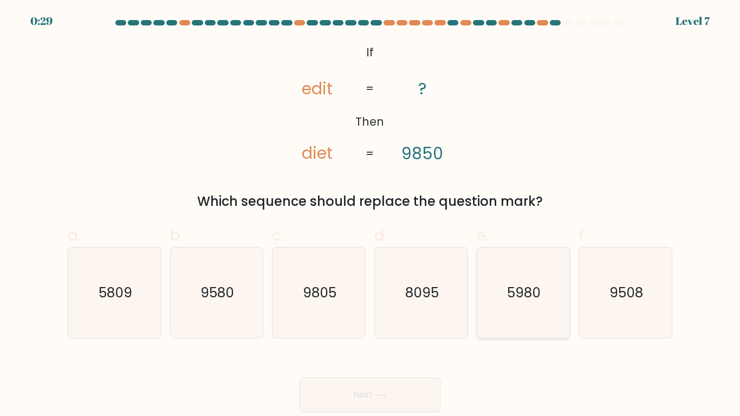
click at [536, 307] on icon "5980" at bounding box center [523, 293] width 90 height 90
click at [371, 215] on input "e. 5980" at bounding box center [370, 211] width 1 height 7
radio input "true"
click at [389, 400] on button "Next" at bounding box center [370, 395] width 141 height 35
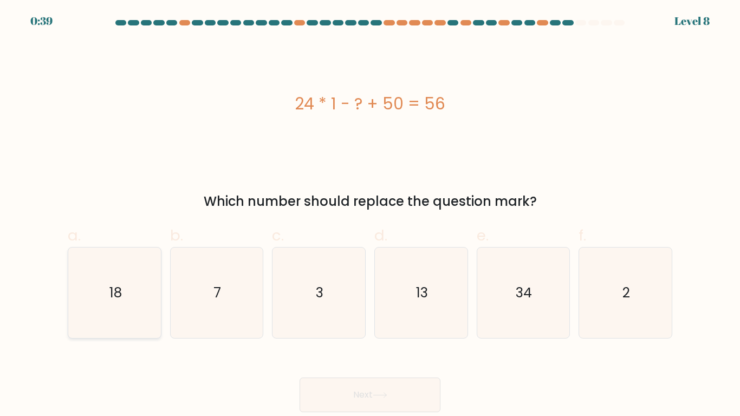
click at [134, 319] on icon "18" at bounding box center [114, 293] width 90 height 90
click at [370, 215] on input "a. 18" at bounding box center [370, 211] width 1 height 7
radio input "true"
click at [379, 399] on button "Next" at bounding box center [370, 395] width 141 height 35
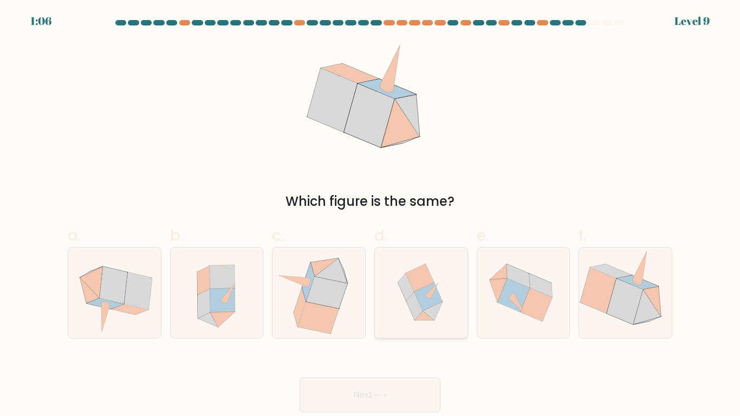
click at [421, 295] on icon at bounding box center [428, 297] width 28 height 28
click at [371, 215] on input "d." at bounding box center [370, 211] width 1 height 7
radio input "true"
click at [138, 323] on icon at bounding box center [114, 293] width 93 height 90
click at [370, 215] on input "a." at bounding box center [370, 211] width 1 height 7
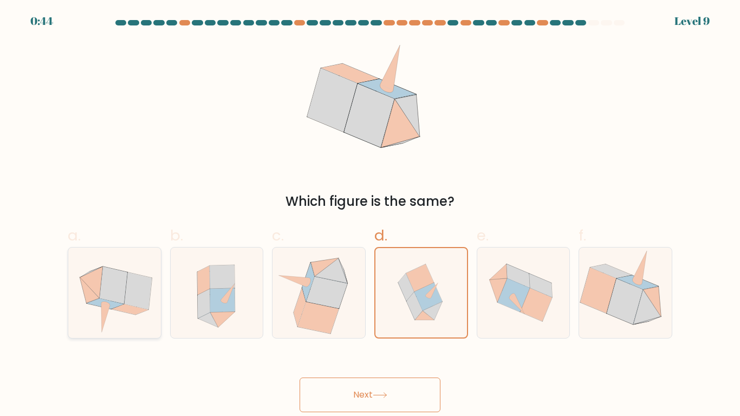
radio input "true"
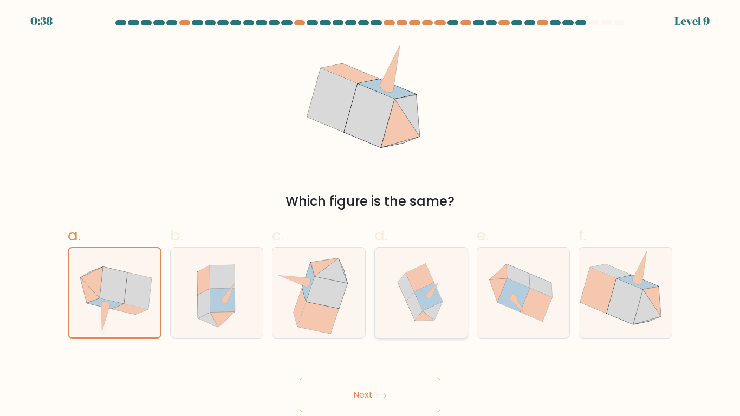
click at [425, 303] on icon at bounding box center [428, 297] width 28 height 28
click at [371, 215] on input "d." at bounding box center [370, 211] width 1 height 7
radio input "true"
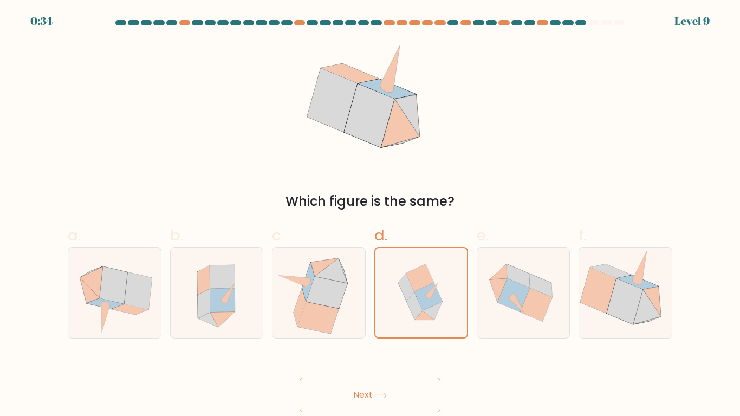
click at [375, 407] on button "Next" at bounding box center [370, 395] width 141 height 35
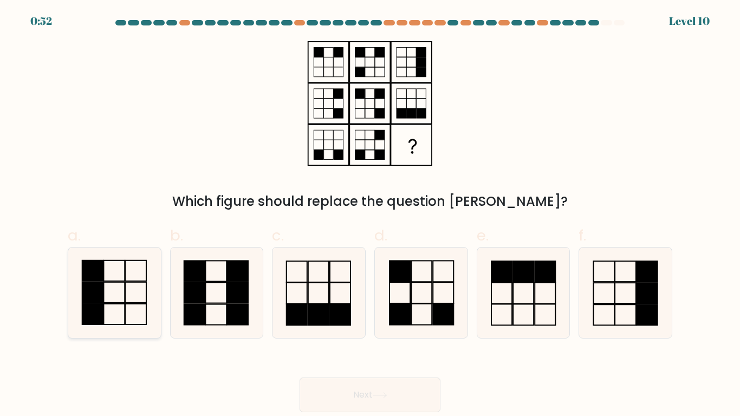
click at [107, 319] on icon at bounding box center [114, 293] width 90 height 90
click at [370, 215] on input "a." at bounding box center [370, 211] width 1 height 7
radio input "true"
click at [363, 403] on button "Next" at bounding box center [370, 395] width 141 height 35
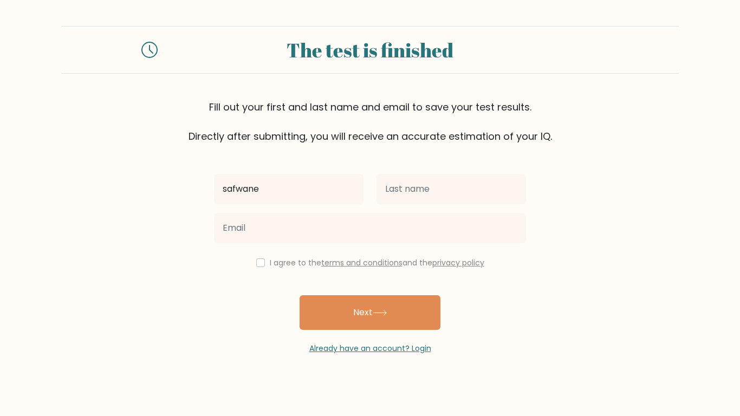
type input "safwane"
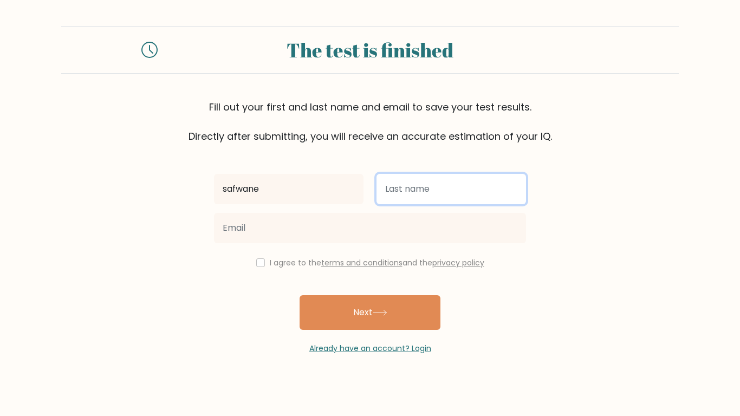
click at [436, 199] on input "text" at bounding box center [451, 189] width 150 height 30
drag, startPoint x: 440, startPoint y: 199, endPoint x: 426, endPoint y: 215, distance: 20.7
type input "hansi"
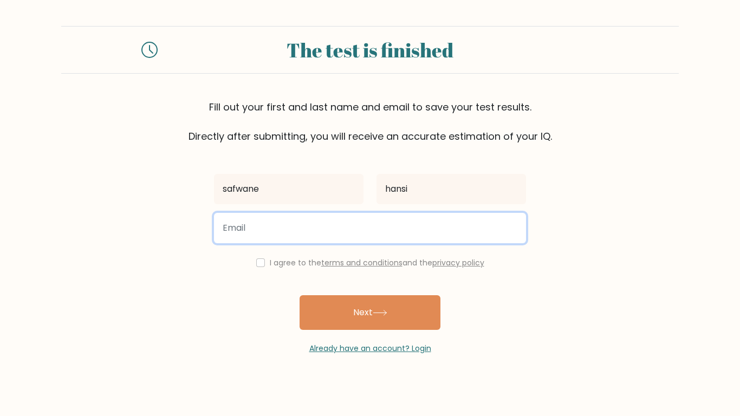
drag, startPoint x: 426, startPoint y: 215, endPoint x: 284, endPoint y: 221, distance: 142.1
click at [284, 221] on input "email" at bounding box center [370, 228] width 312 height 30
type input "hansisafwane9@gmail.com"
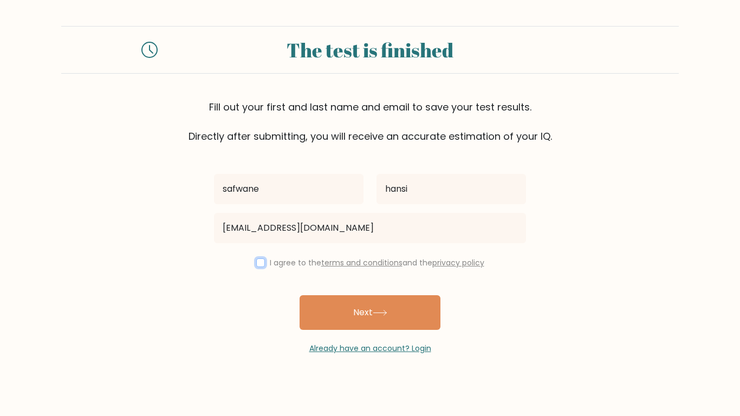
click at [261, 259] on input "checkbox" at bounding box center [260, 262] width 9 height 9
checkbox input "true"
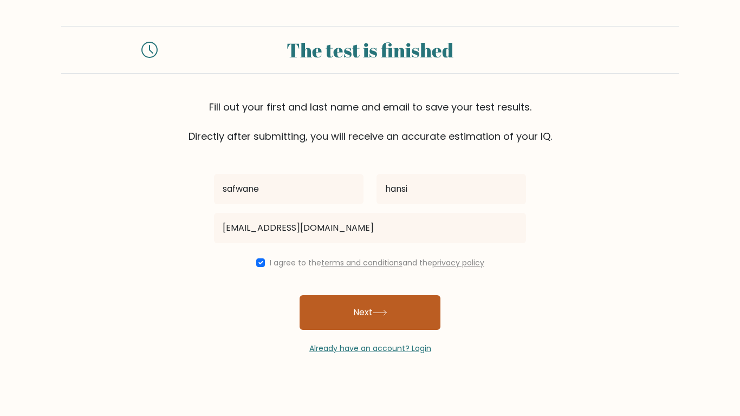
click at [369, 311] on button "Next" at bounding box center [370, 312] width 141 height 35
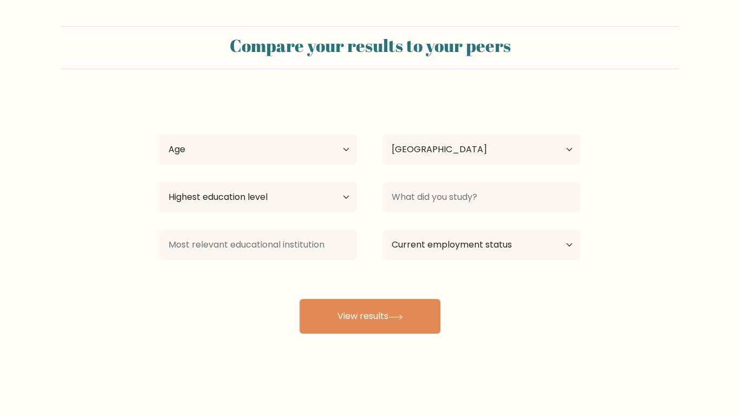
select select "MA"
click at [265, 155] on select "Age Under 18 years old 18-24 years old 25-34 years old 35-44 years old 45-54 ye…" at bounding box center [258, 149] width 197 height 30
select select "min_18"
click at [160, 134] on select "Age Under 18 years old 18-24 years old 25-34 years old 35-44 years old 45-54 ye…" at bounding box center [258, 149] width 197 height 30
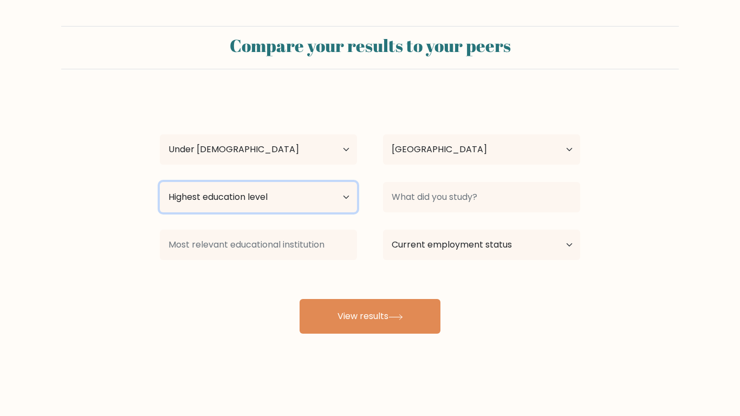
click at [309, 203] on select "Highest education level No schooling Primary Lower Secondary Upper Secondary Oc…" at bounding box center [258, 197] width 197 height 30
click at [271, 199] on select "Highest education level No schooling Primary Lower Secondary Upper Secondary Oc…" at bounding box center [258, 197] width 197 height 30
click at [303, 193] on select "Highest education level No schooling Primary Lower Secondary Upper Secondary Oc…" at bounding box center [258, 197] width 197 height 30
select select "primary"
click at [160, 182] on select "Highest education level No schooling Primary Lower Secondary Upper Secondary Oc…" at bounding box center [258, 197] width 197 height 30
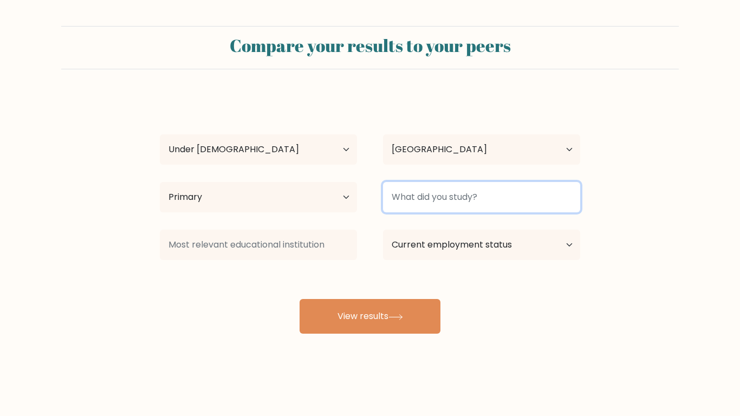
click at [439, 202] on input at bounding box center [481, 197] width 197 height 30
click at [510, 203] on input at bounding box center [481, 197] width 197 height 30
click at [453, 200] on input at bounding box center [481, 197] width 197 height 30
click at [455, 199] on input at bounding box center [481, 197] width 197 height 30
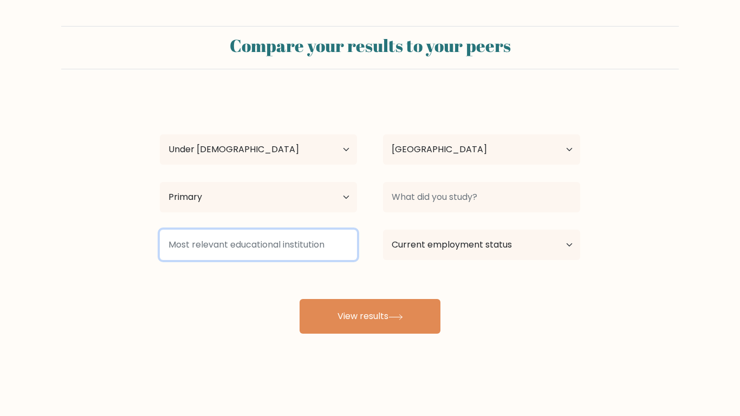
drag, startPoint x: 245, startPoint y: 246, endPoint x: 253, endPoint y: 246, distance: 8.1
click at [246, 246] on input at bounding box center [258, 245] width 197 height 30
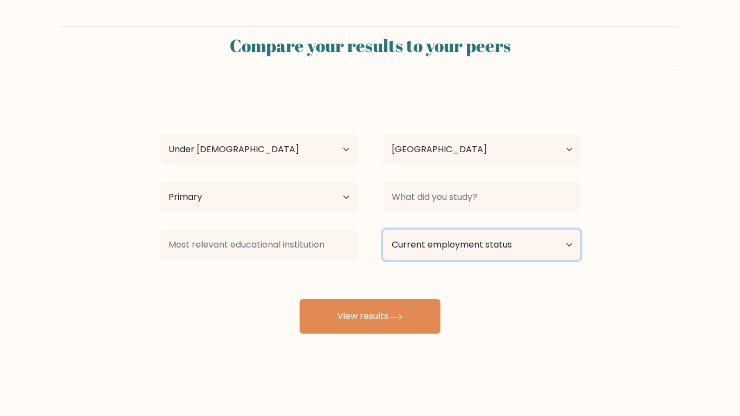
drag, startPoint x: 480, startPoint y: 239, endPoint x: 530, endPoint y: 251, distance: 51.2
click at [481, 239] on select "Current employment status Employed Student Retired Other / prefer not to answer" at bounding box center [481, 245] width 197 height 30
select select "student"
click at [383, 230] on select "Current employment status Employed Student Retired Other / prefer not to answer" at bounding box center [481, 245] width 197 height 30
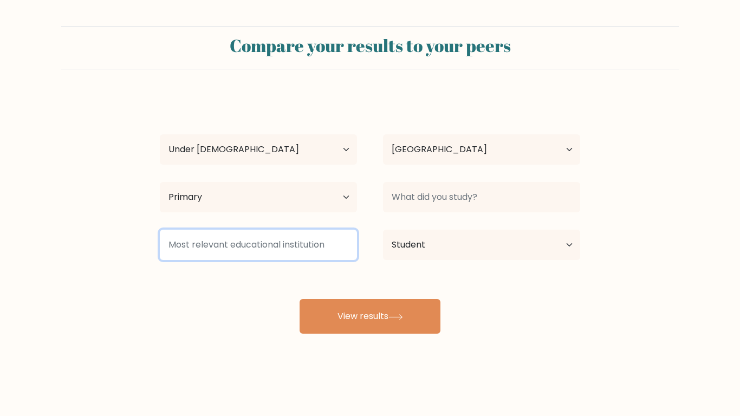
click at [267, 251] on input at bounding box center [258, 245] width 197 height 30
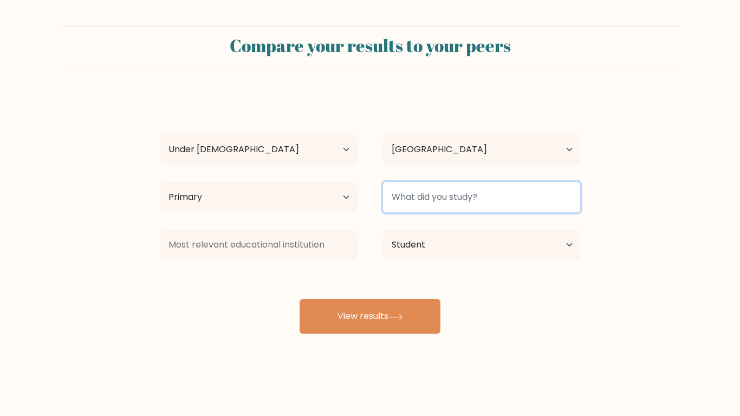
click at [430, 203] on input at bounding box center [481, 197] width 197 height 30
click at [518, 212] on input at bounding box center [481, 197] width 197 height 30
type input "chess"
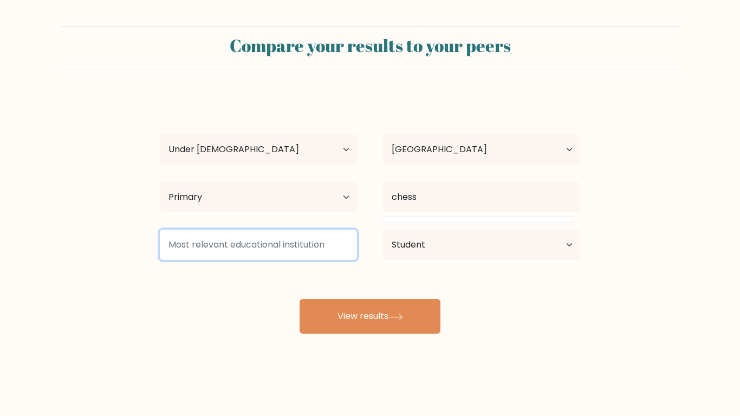
click at [244, 235] on input at bounding box center [258, 245] width 197 height 30
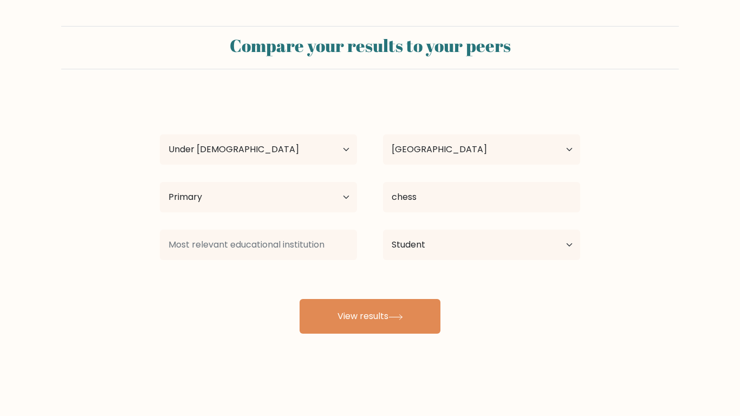
click at [465, 181] on div "chess" at bounding box center [481, 197] width 223 height 39
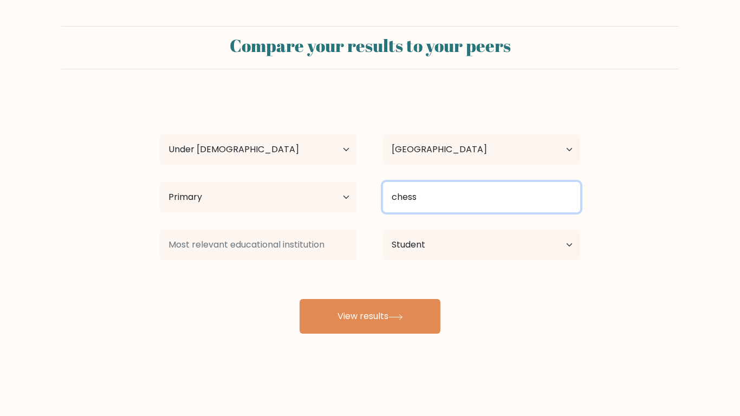
click at [463, 197] on input "chess" at bounding box center [481, 197] width 197 height 30
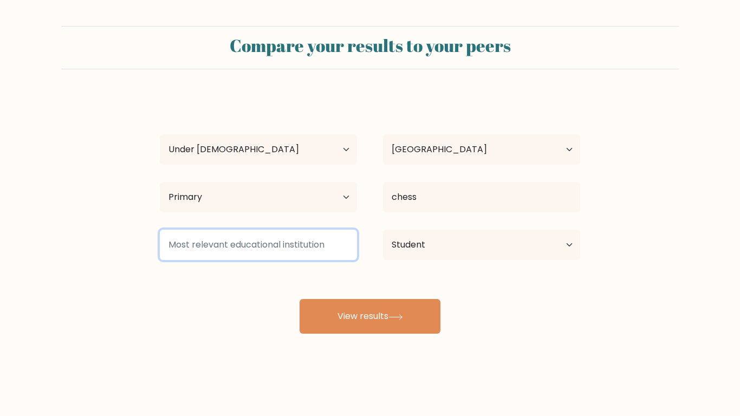
click at [249, 245] on input at bounding box center [258, 245] width 197 height 30
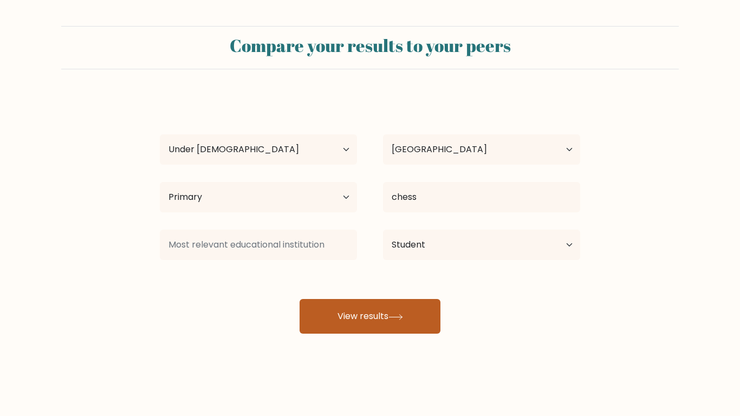
click at [362, 317] on button "View results" at bounding box center [370, 316] width 141 height 35
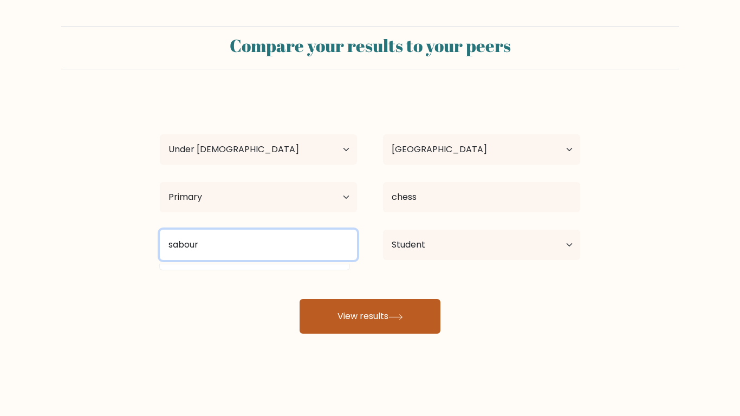
type input "sabour"
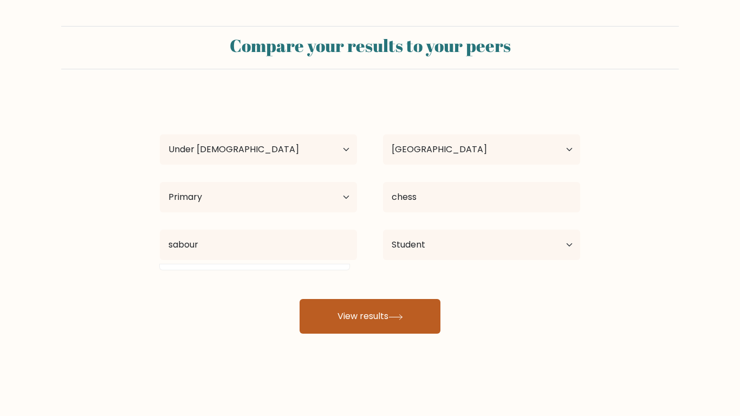
click at [352, 308] on button "View results" at bounding box center [370, 316] width 141 height 35
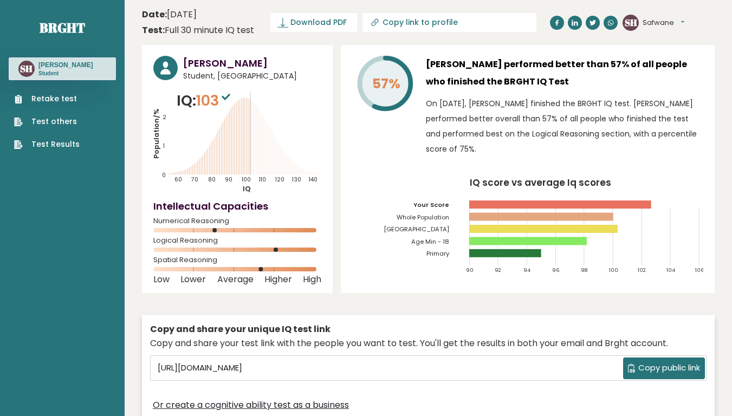
click at [219, 110] on span "103" at bounding box center [214, 100] width 37 height 20
click at [385, 93] on tspan "57%" at bounding box center [386, 83] width 28 height 19
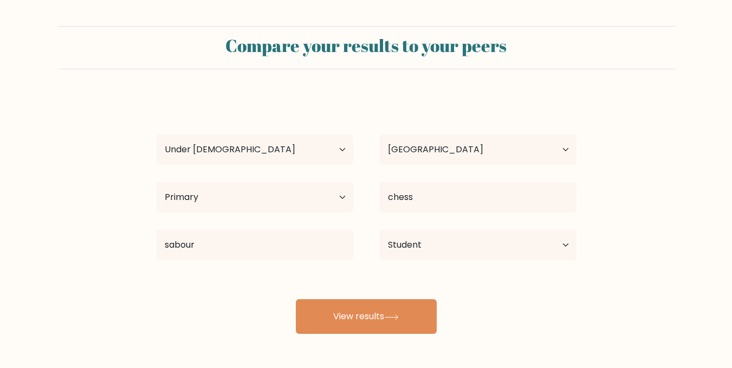
select select "min_18"
select select "MA"
select select "primary"
select select "student"
